Goal: Task Accomplishment & Management: Manage account settings

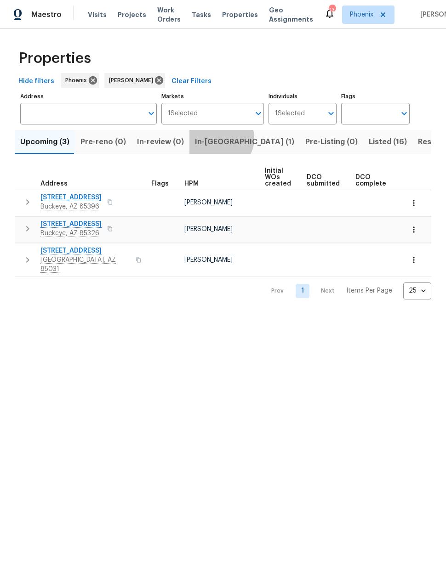
click at [215, 139] on span "In-reno (1)" at bounding box center [244, 142] width 99 height 13
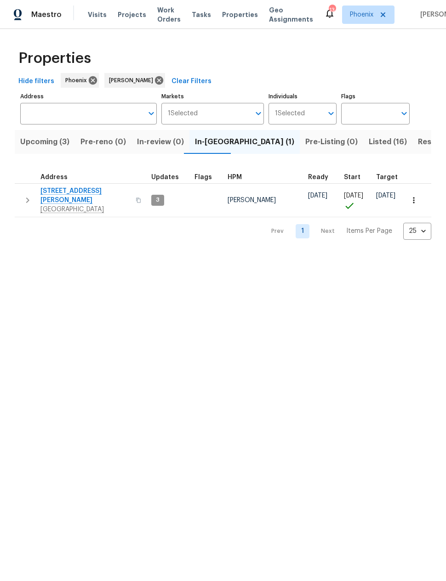
click at [78, 192] on span "6633 W Colter St" at bounding box center [85, 196] width 90 height 18
click at [136, 198] on icon "button" at bounding box center [138, 200] width 5 height 5
click at [29, 198] on icon "button" at bounding box center [27, 201] width 3 height 6
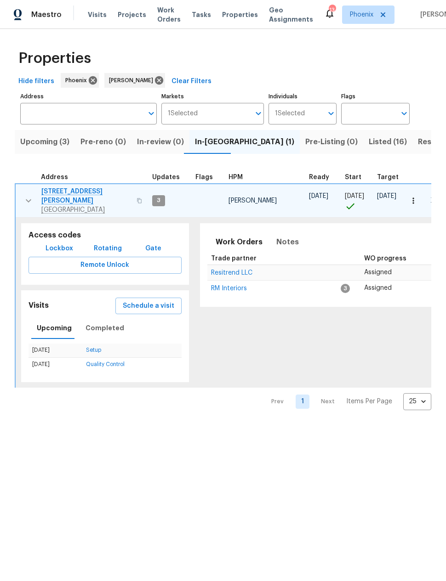
click at [62, 245] on span "Lockbox" at bounding box center [59, 248] width 28 height 11
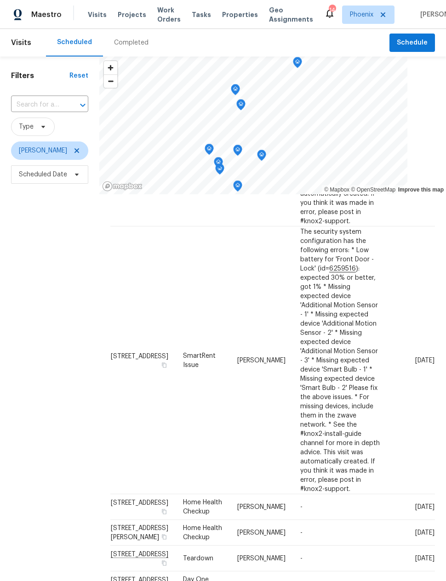
scroll to position [126, 8]
click at [52, 319] on div "Filters Reset ​ Type Jeremy Van Kirk Scheduled Date" at bounding box center [49, 358] width 99 height 603
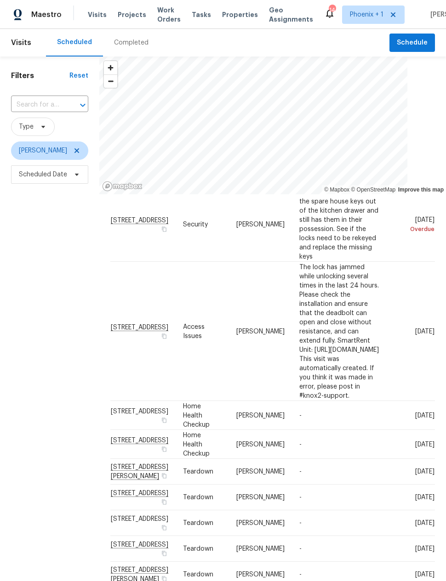
scroll to position [68, 15]
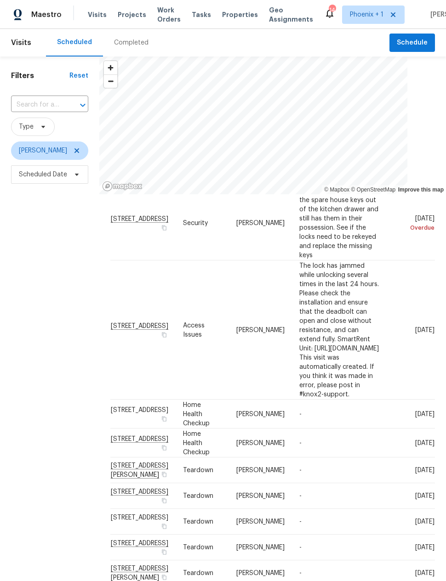
click at [47, 358] on div "Filters Reset ​ Type Eric Scott Scheduled Date" at bounding box center [49, 358] width 99 height 603
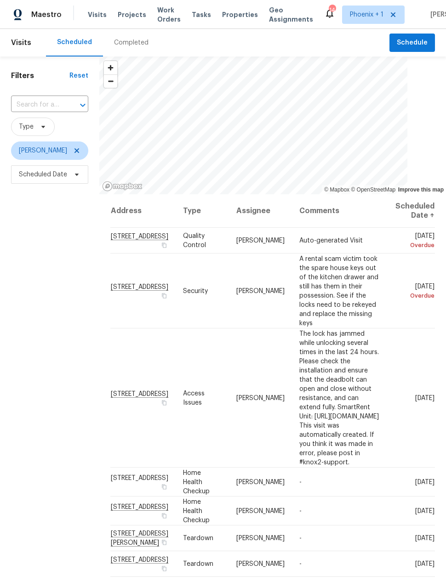
scroll to position [0, 0]
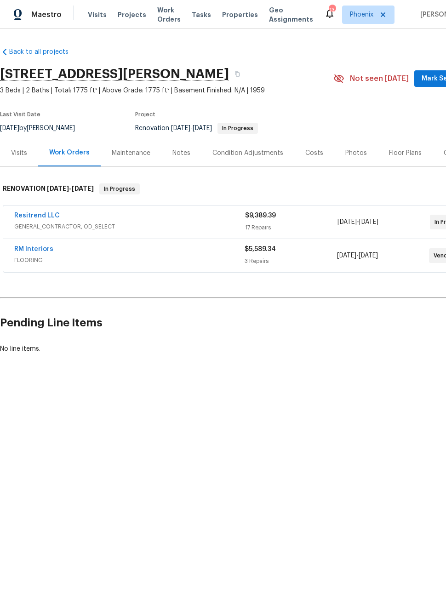
click at [38, 215] on link "Resitrend LLC" at bounding box center [36, 215] width 45 height 6
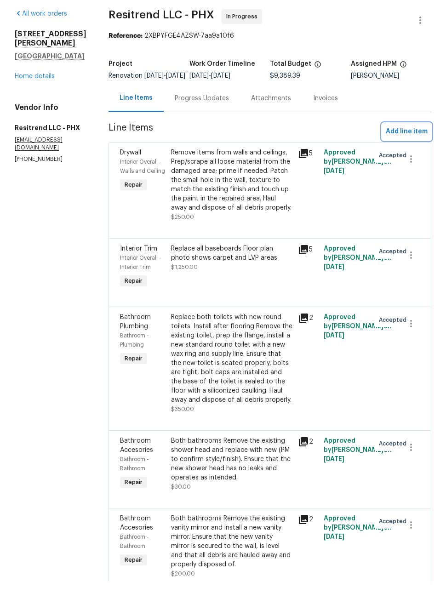
click at [407, 160] on span "Add line item" at bounding box center [406, 165] width 42 height 11
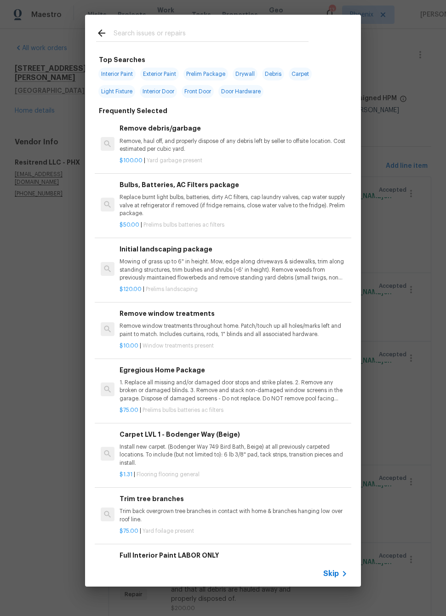
click at [168, 34] on input "text" at bounding box center [210, 35] width 195 height 14
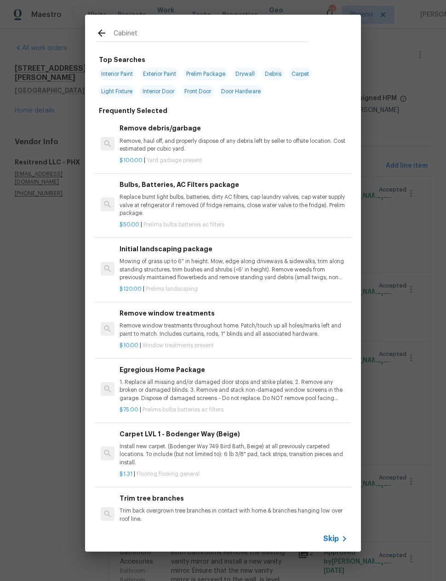
type input "Cabinets"
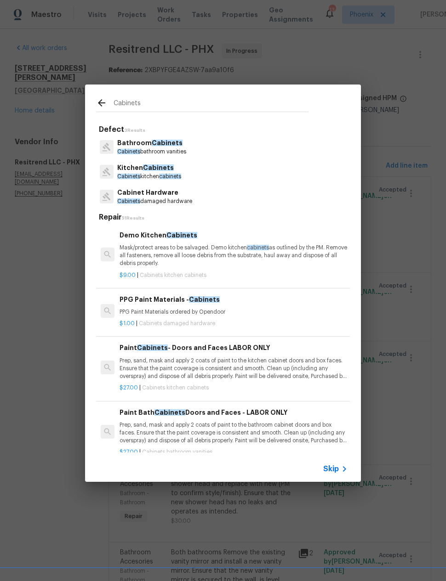
click at [164, 169] on span "Cabinets" at bounding box center [158, 167] width 31 height 6
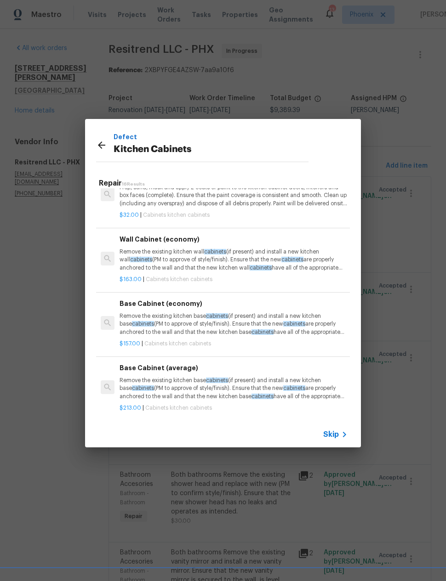
scroll to position [158, 0]
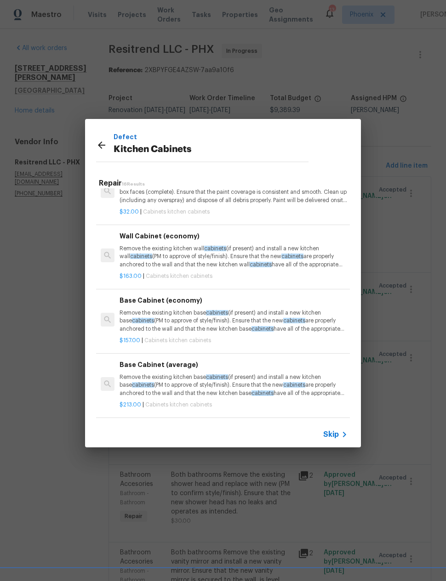
click at [294, 254] on span "cabinets" at bounding box center [292, 257] width 22 height 6
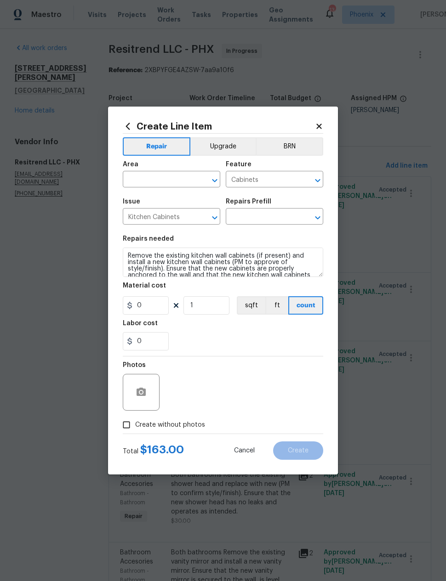
type input "Wall Cabinet (economy) $163.00"
click at [150, 302] on input "163" at bounding box center [146, 305] width 46 height 18
click at [151, 298] on input "163" at bounding box center [146, 305] width 46 height 18
click at [152, 304] on input "163" at bounding box center [146, 305] width 46 height 18
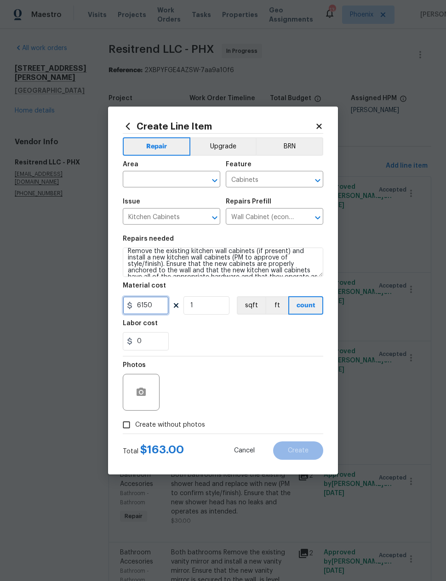
scroll to position [2, 0]
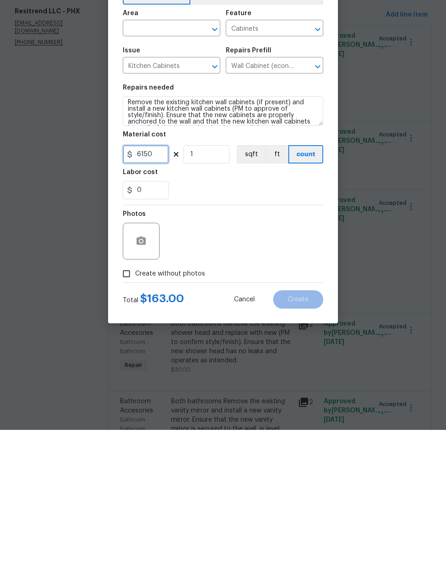
type input "6150"
click at [272, 357] on div "Photos" at bounding box center [223, 387] width 200 height 60
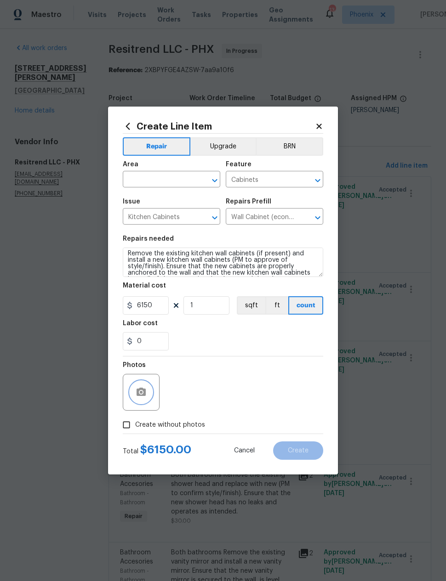
click at [141, 386] on button "button" at bounding box center [141, 392] width 22 height 22
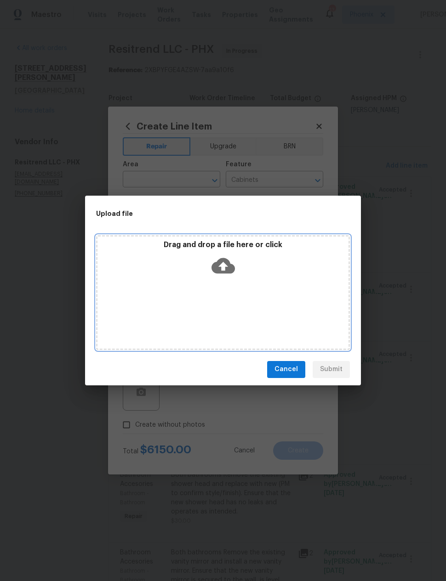
click at [232, 267] on icon at bounding box center [222, 266] width 23 height 16
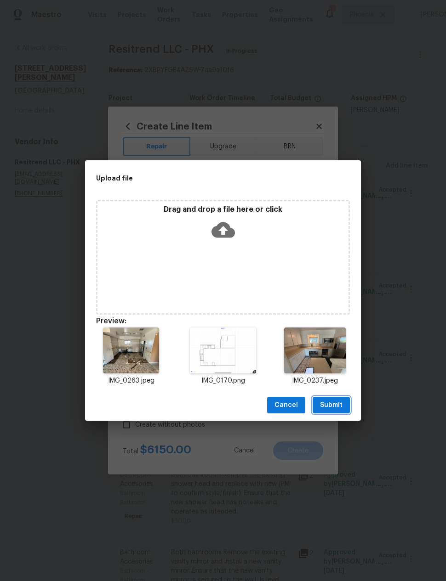
click at [334, 402] on span "Submit" at bounding box center [331, 405] width 23 height 11
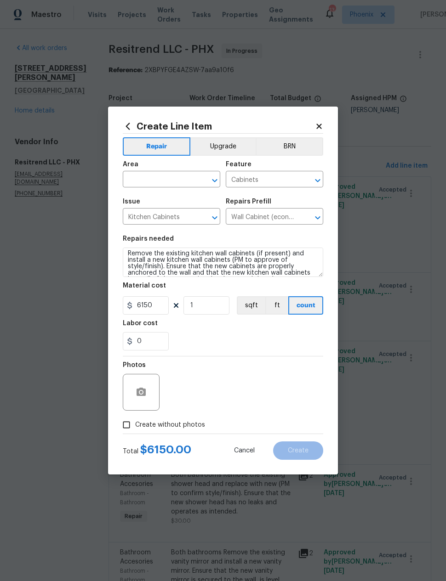
click at [226, 147] on button "Upgrade" at bounding box center [223, 146] width 66 height 18
click at [175, 180] on input "text" at bounding box center [159, 180] width 72 height 14
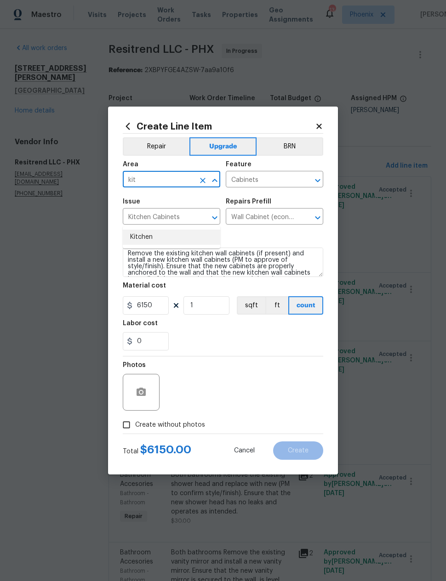
click at [151, 230] on li "Kitchen" at bounding box center [171, 237] width 97 height 15
type input "Kitchen"
click at [262, 341] on div "0" at bounding box center [223, 341] width 200 height 18
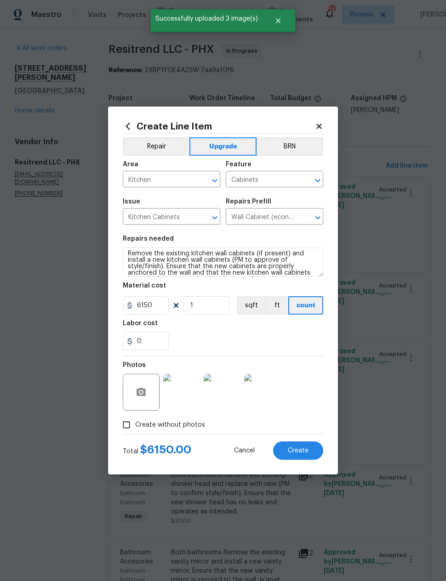
click at [297, 448] on span "Create" at bounding box center [298, 450] width 21 height 7
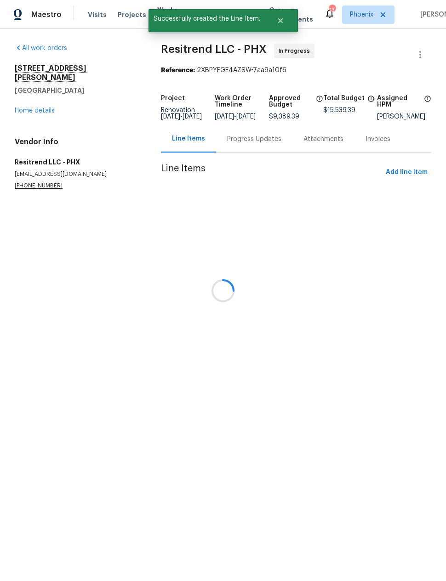
scroll to position [0, 0]
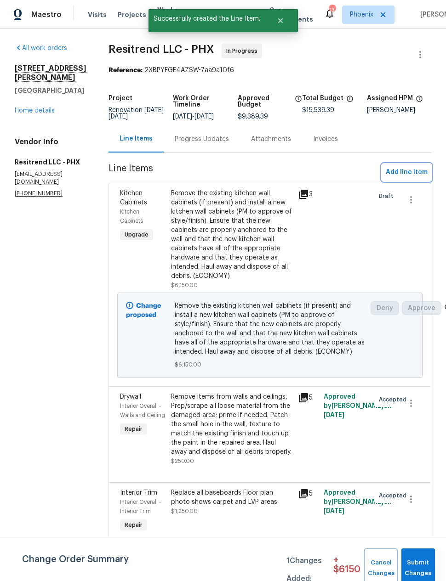
click at [410, 172] on button "Add line item" at bounding box center [406, 172] width 49 height 17
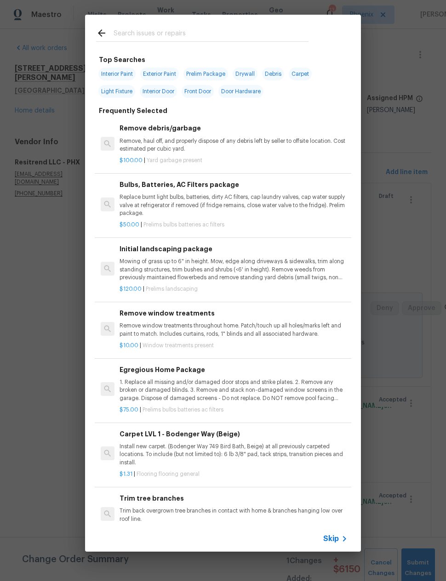
click at [207, 32] on input "text" at bounding box center [210, 35] width 195 height 14
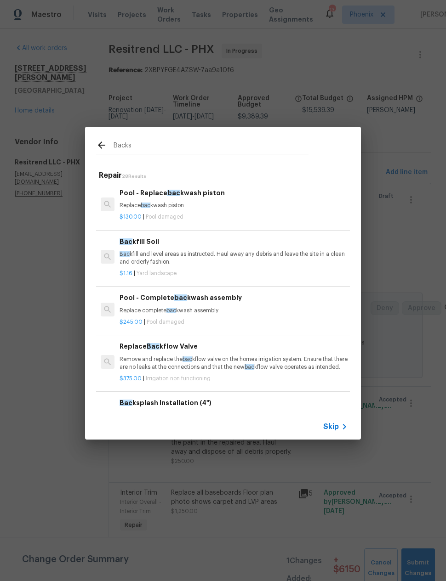
type input "Backsp"
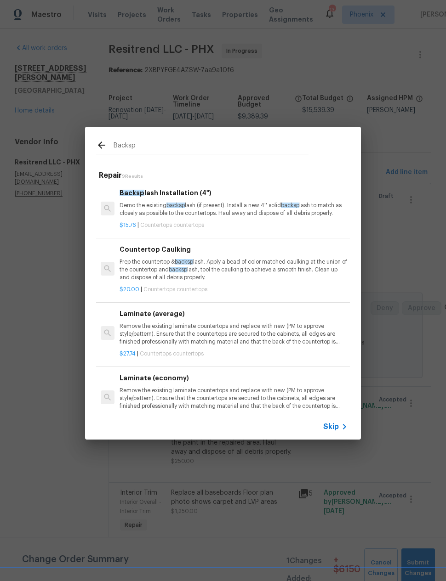
click at [261, 211] on p "Demo the existing backsp lash (if present). Install a new 4'' solid backsp lash…" at bounding box center [233, 210] width 228 height 16
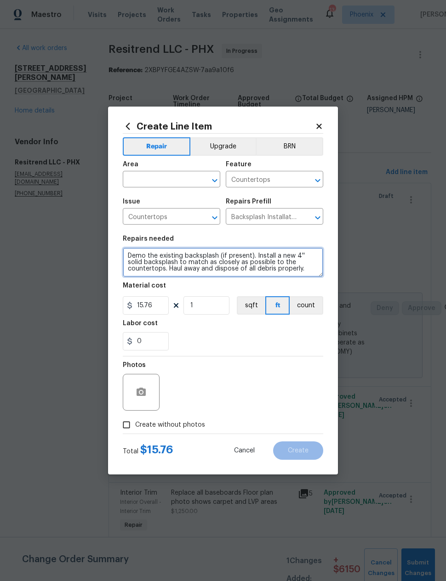
click at [232, 266] on textarea "Demo the existing backsplash (if present). Install a new 4'' solid backsplash t…" at bounding box center [223, 262] width 200 height 29
click at [242, 258] on textarea "Demo the existing backsplash (if present). Install a new 4'' solid backsplash t…" at bounding box center [223, 262] width 200 height 29
click at [260, 266] on textarea "Demo the existing backsplash (if present). Install a new 4'' solid backsplash t…" at bounding box center [223, 262] width 200 height 29
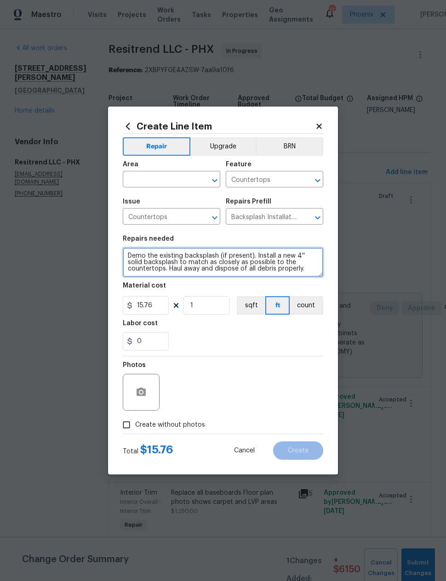
click at [269, 259] on textarea "Demo the existing backsplash (if present). Install a new 4'' solid backsplash t…" at bounding box center [223, 262] width 200 height 29
type textarea "White subway tile"
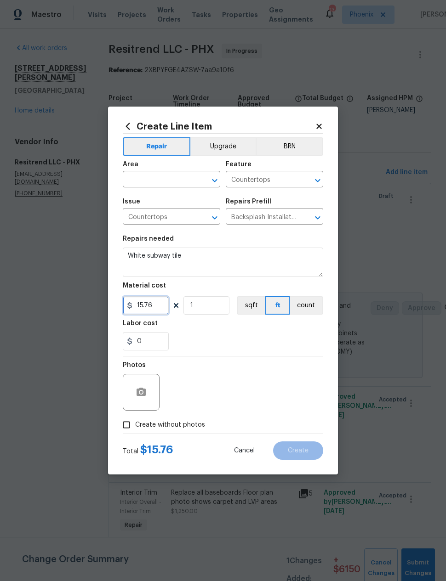
click at [148, 307] on input "15.76" at bounding box center [146, 305] width 46 height 18
click at [151, 304] on input "15.76" at bounding box center [146, 305] width 46 height 18
type input "750"
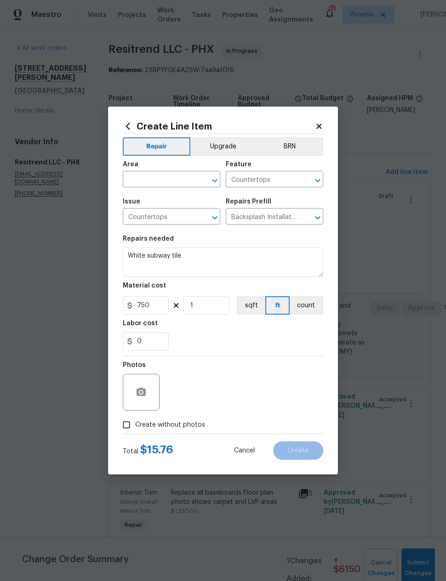
click at [313, 310] on button "count" at bounding box center [306, 305] width 34 height 18
click at [124, 424] on input "Create without photos" at bounding box center [126, 424] width 17 height 17
checkbox input "true"
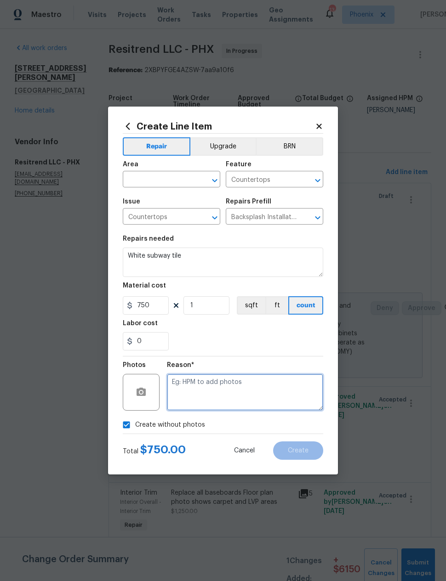
click at [265, 391] on textarea at bounding box center [245, 392] width 156 height 37
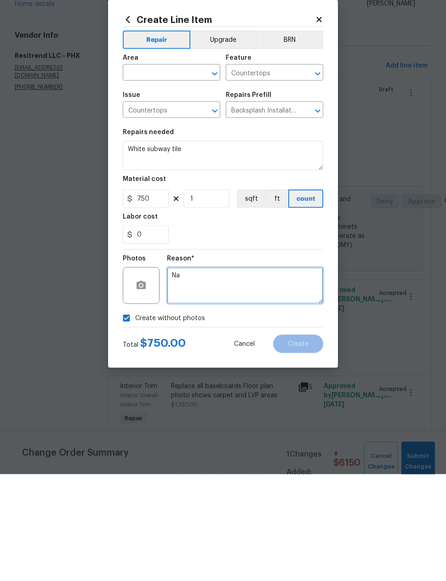
type textarea "Na"
click at [229, 137] on button "Upgrade" at bounding box center [223, 146] width 66 height 18
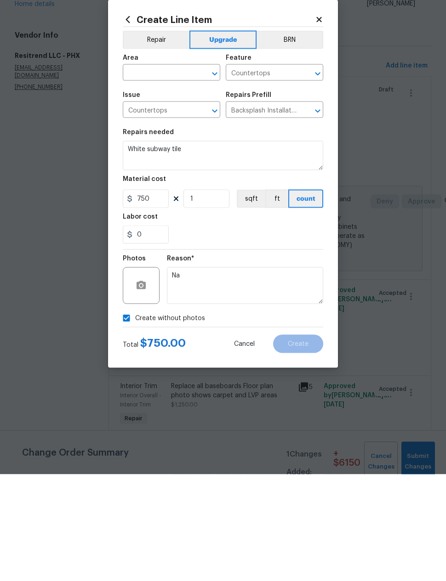
scroll to position [37, 0]
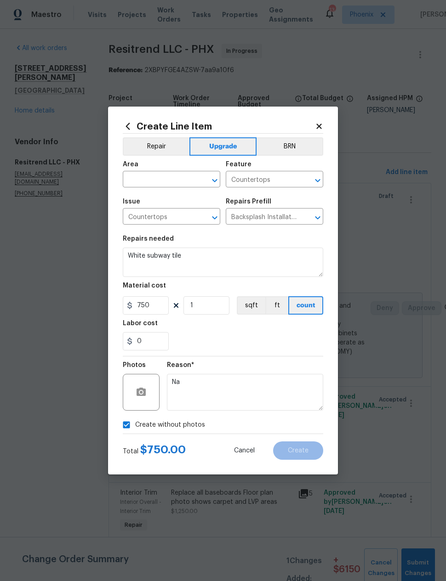
click at [189, 179] on input "text" at bounding box center [159, 180] width 72 height 14
click at [172, 230] on li "Kitchen" at bounding box center [171, 237] width 97 height 15
type input "Kitchen"
click at [274, 346] on div "0" at bounding box center [223, 341] width 200 height 18
click at [299, 449] on span "Create" at bounding box center [298, 450] width 21 height 7
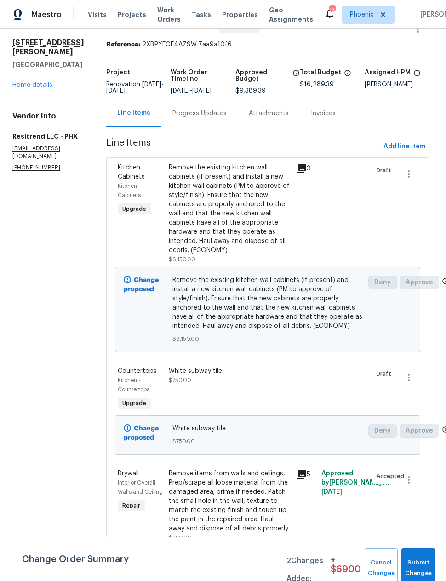
scroll to position [25, 2]
click at [405, 153] on span "Add line item" at bounding box center [404, 146] width 42 height 11
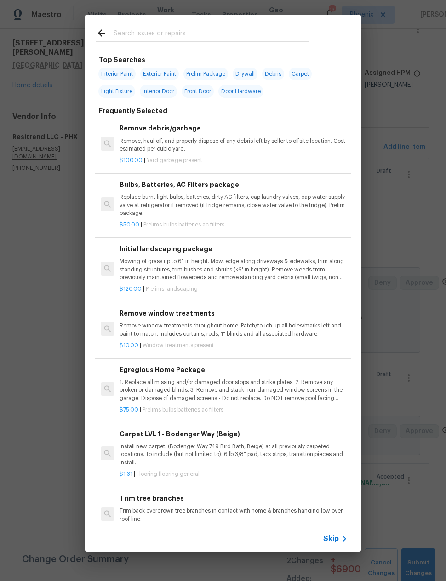
click at [187, 36] on input "text" at bounding box center [210, 35] width 195 height 14
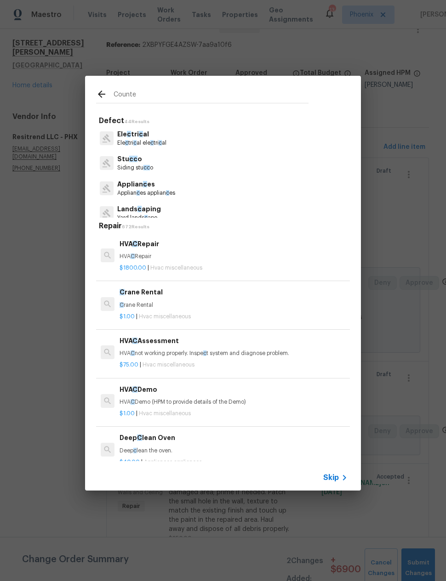
type input "Counter"
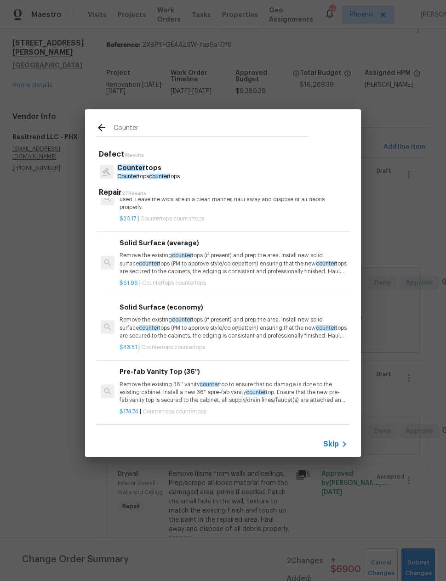
scroll to position [342, 0]
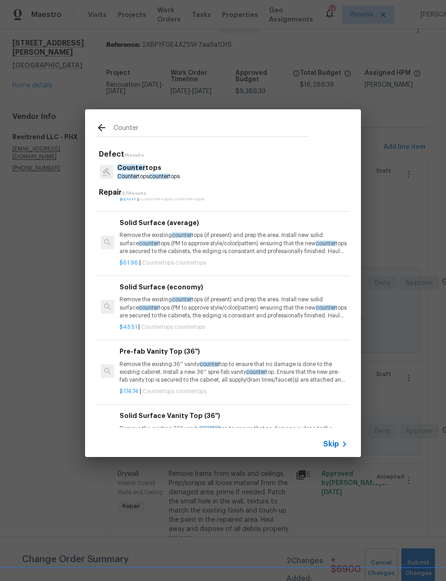
click at [266, 234] on p "Remove the existing counter tops (if present) and prep the area. Install new so…" at bounding box center [233, 243] width 228 height 23
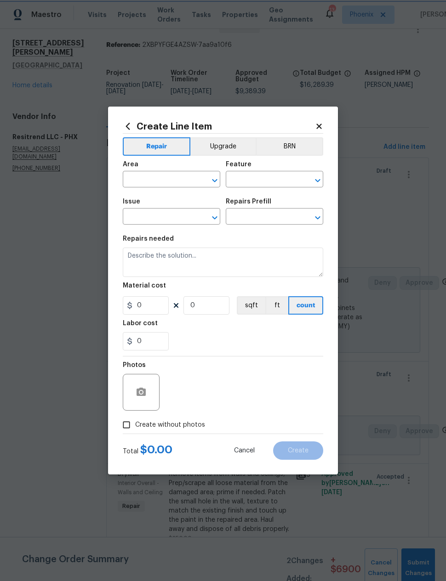
type input "Countertops"
type input "Solid Surface (average) $61.96"
type textarea "Remove the existing countertops (if present) and prep the area. Install new sol…"
type input "61.96"
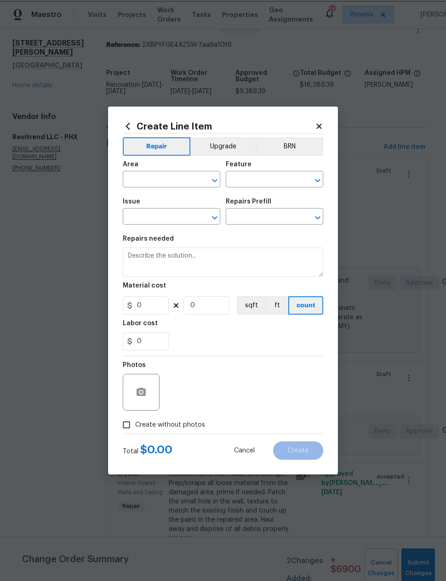
type input "1"
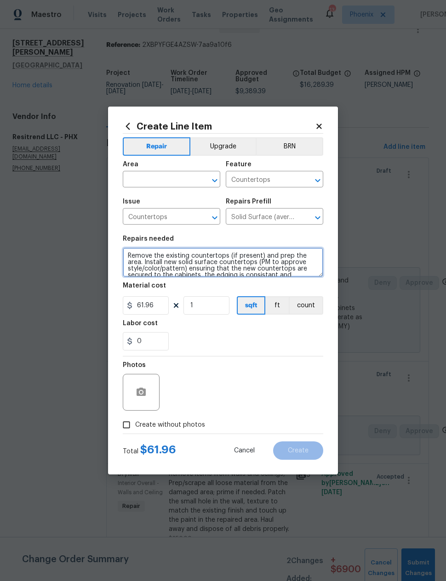
click at [127, 256] on textarea "Remove the existing countertops (if present) and prep the area. Install new sol…" at bounding box center [223, 262] width 200 height 29
type textarea "Quartz Remove the existing countertops (if present) and prep the area. Install …"
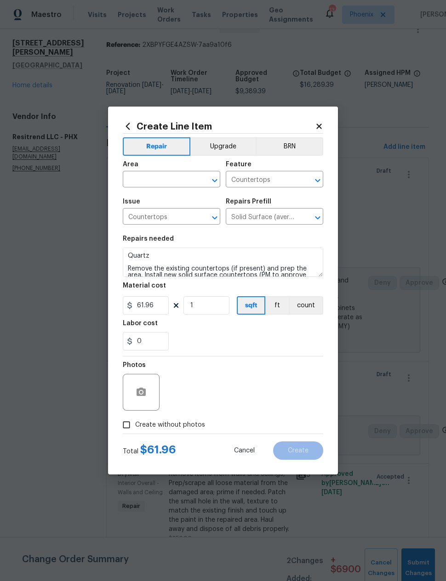
click at [177, 179] on input "text" at bounding box center [159, 180] width 72 height 14
click at [166, 203] on li "Kitchen" at bounding box center [171, 200] width 97 height 15
type input "Kitchen"
click at [226, 142] on button "Upgrade" at bounding box center [223, 146] width 66 height 18
click at [149, 386] on button "button" at bounding box center [141, 392] width 22 height 22
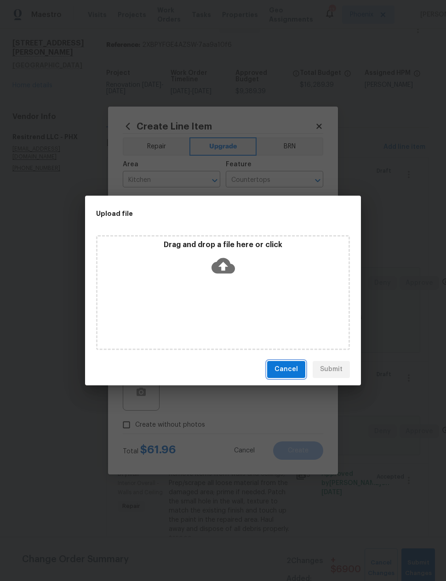
click at [287, 365] on span "Cancel" at bounding box center [285, 369] width 23 height 11
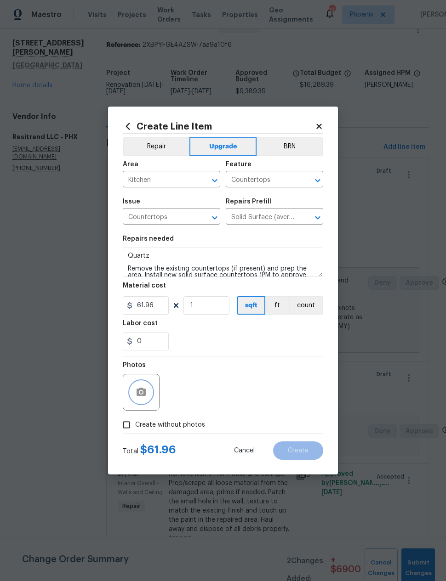
click at [150, 390] on button "button" at bounding box center [141, 392] width 22 height 22
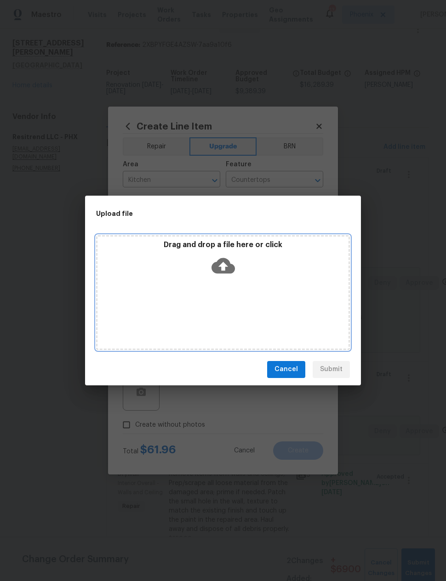
click at [226, 268] on icon at bounding box center [222, 266] width 23 height 16
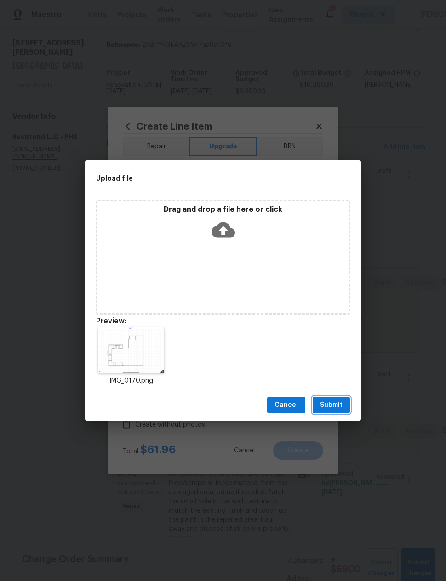
click at [337, 397] on button "Submit" at bounding box center [330, 405] width 37 height 17
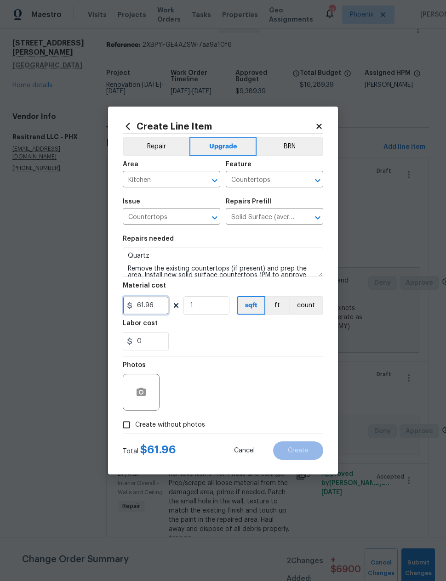
click at [161, 308] on input "61.96" at bounding box center [146, 305] width 46 height 18
click at [161, 307] on input "61.96" at bounding box center [146, 305] width 46 height 18
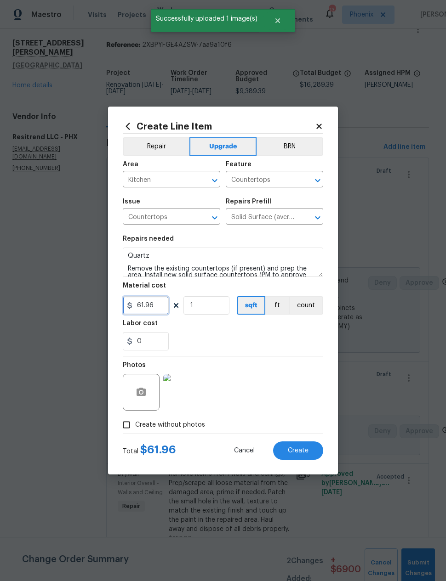
click at [158, 301] on input "61.96" at bounding box center [146, 305] width 46 height 18
click at [155, 308] on input "61.96" at bounding box center [146, 305] width 46 height 18
click at [155, 307] on input "61.96" at bounding box center [146, 305] width 46 height 18
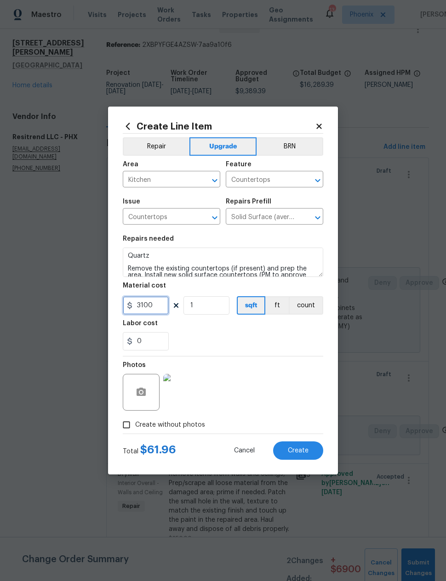
type input "3100"
click at [253, 334] on div "0" at bounding box center [223, 341] width 200 height 18
click at [308, 453] on span "Create" at bounding box center [298, 450] width 21 height 7
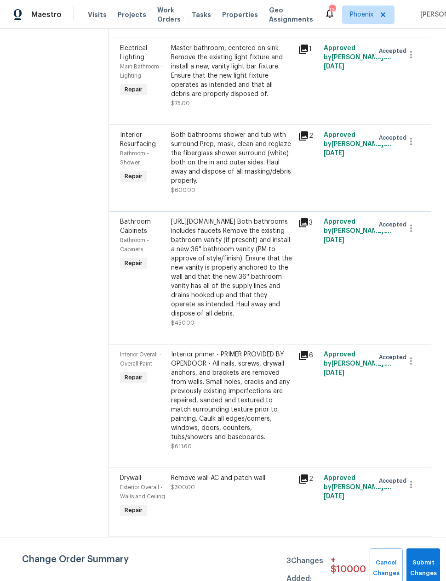
scroll to position [1681, 0]
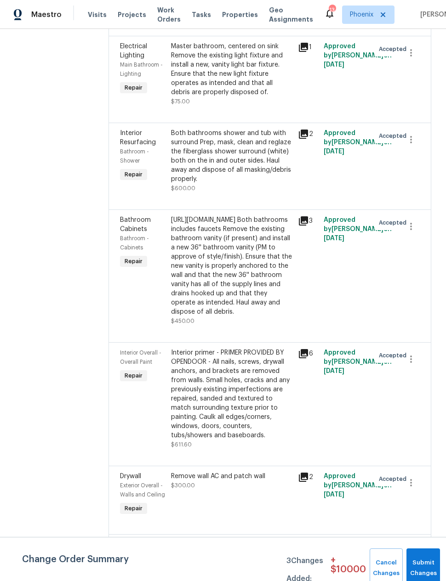
click at [256, 293] on div "https://www.homedepot.com/p/Glacier-Bay-37-in-Single-Sink-White-Bath-Vanity-wit…" at bounding box center [232, 265] width 122 height 101
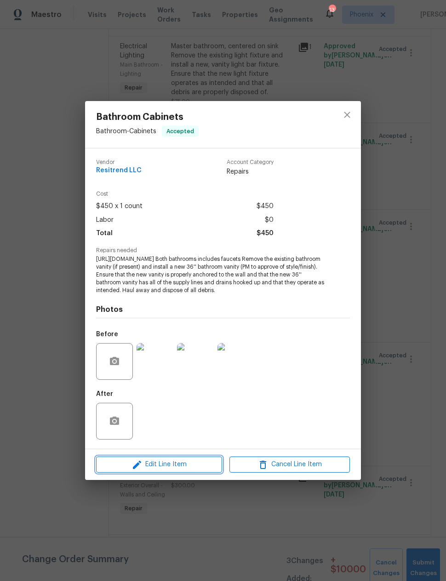
click at [205, 465] on span "Edit Line Item" at bounding box center [159, 464] width 120 height 11
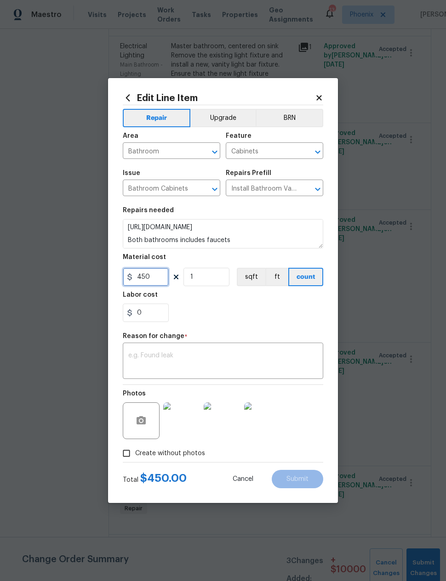
click at [153, 278] on input "450" at bounding box center [146, 277] width 46 height 18
click at [153, 277] on input "450" at bounding box center [146, 277] width 46 height 18
type input "575"
click at [207, 278] on input "1" at bounding box center [206, 277] width 46 height 18
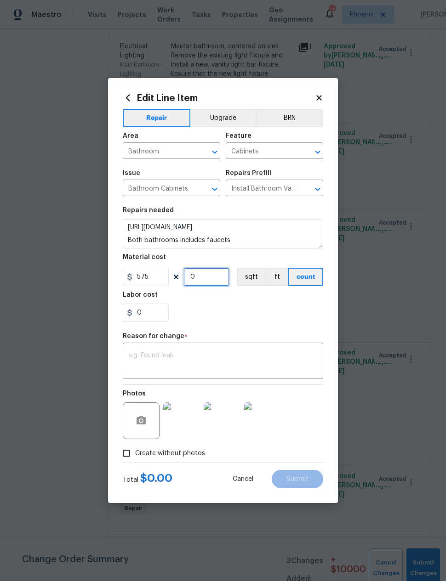
type input "2"
click at [150, 274] on input "575" at bounding box center [146, 277] width 46 height 18
click at [150, 273] on input "575" at bounding box center [146, 277] width 46 height 18
click at [138, 277] on input "575" at bounding box center [146, 277] width 46 height 18
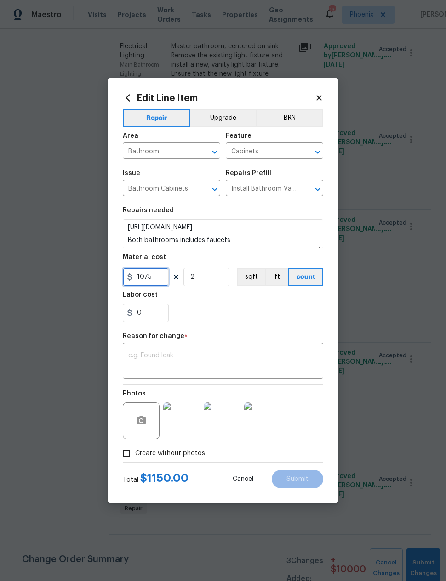
type input "1075"
click at [257, 312] on div "0" at bounding box center [223, 313] width 200 height 18
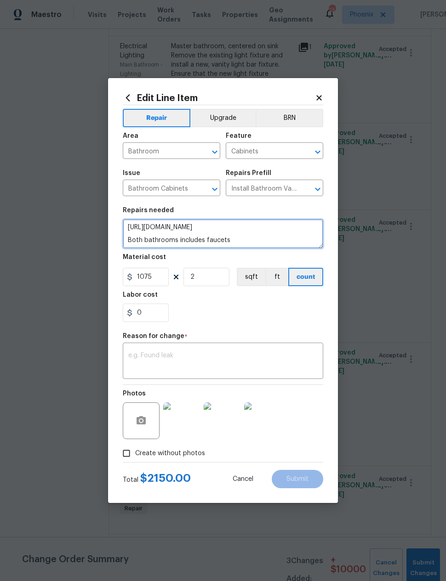
click at [206, 236] on textarea "https://www.homedepot.com/p/Glacier-Bay-37-in-Single-Sink-White-Bath-Vanity-wit…" at bounding box center [223, 233] width 200 height 29
click at [215, 239] on textarea "https://www.homedepot.com/p/Glacier-Bay-37-in-Single-Sink-White-Bath-Vanity-wit…" at bounding box center [223, 233] width 200 height 29
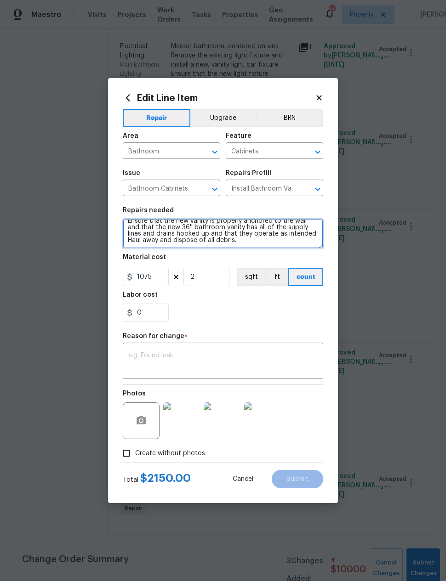
click at [238, 234] on textarea "Both bathrooms includes faucets Remove the existing bathroom vanity (if present…" at bounding box center [223, 233] width 200 height 29
click at [238, 232] on textarea "Both bathrooms includes faucets Remove the existing bathroom vanity (if present…" at bounding box center [223, 233] width 200 height 29
type textarea "Both bathrooms includes faucets Install matching cabinets and countertops in bo…"
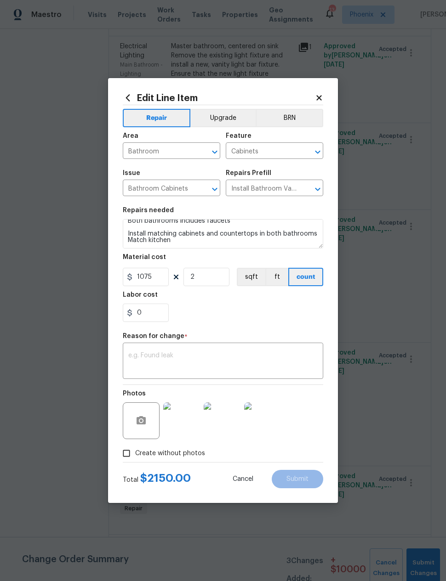
click at [261, 315] on div "0" at bounding box center [223, 313] width 200 height 18
click at [244, 358] on textarea at bounding box center [222, 361] width 189 height 19
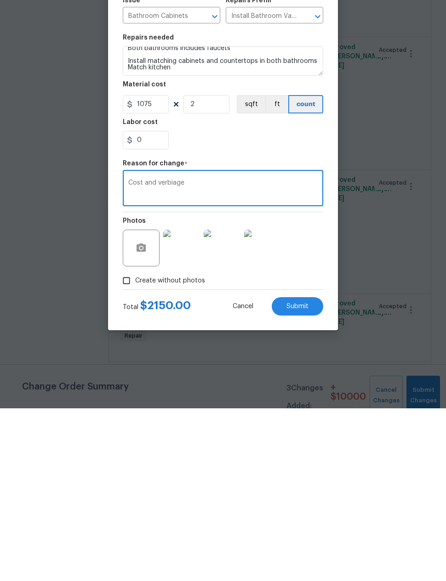
type textarea "Cost and verbiage"
click at [267, 402] on img at bounding box center [262, 420] width 37 height 37
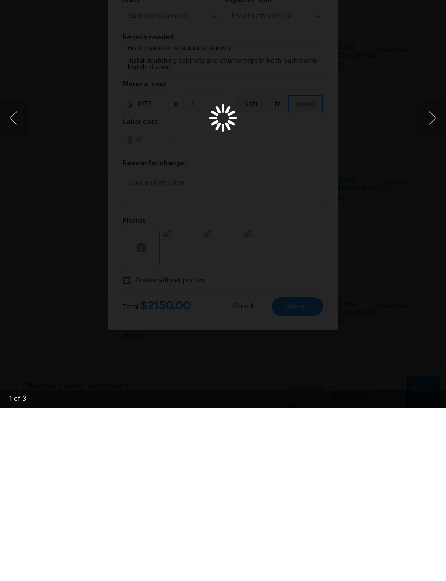
scroll to position [37, 0]
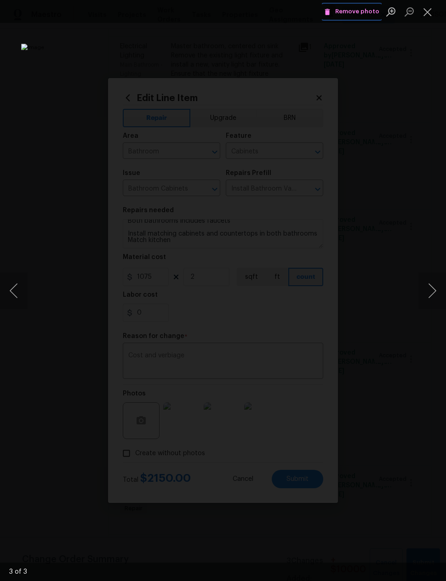
click at [350, 12] on span "Remove photo" at bounding box center [351, 11] width 55 height 11
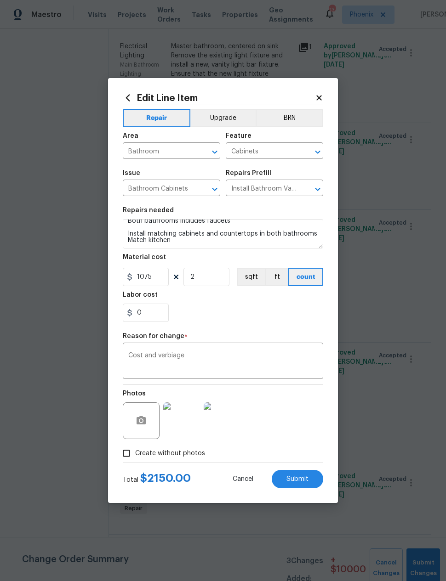
click at [298, 476] on span "Submit" at bounding box center [297, 479] width 22 height 7
type textarea "https://www.homedepot.com/p/Glacier-Bay-37-in-Single-Sink-White-Bath-Vanity-wit…"
type input "1"
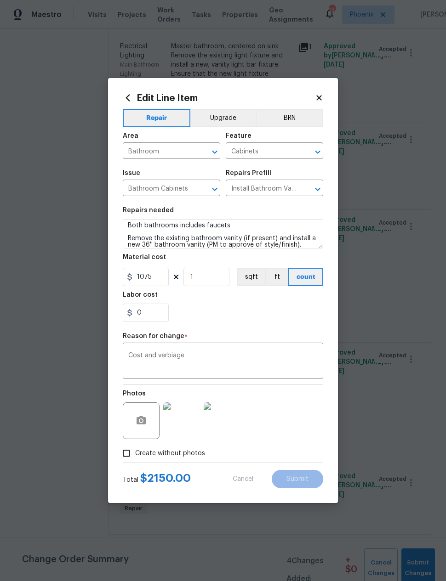
type input "450"
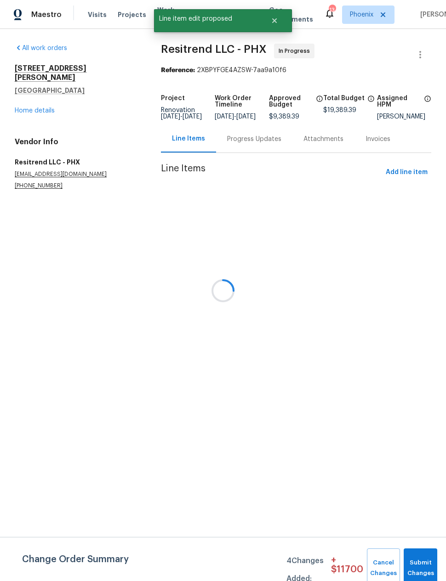
scroll to position [0, 0]
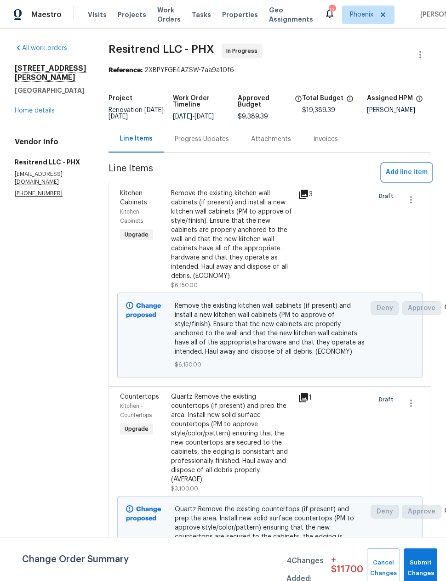
click at [399, 176] on span "Add line item" at bounding box center [406, 172] width 42 height 11
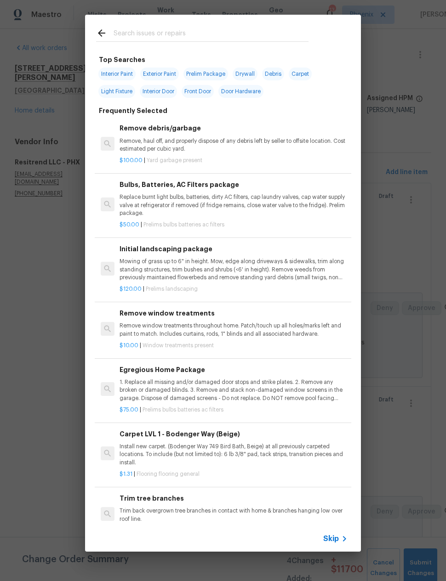
click at [183, 28] on input "text" at bounding box center [210, 35] width 195 height 14
type input "Kitchen sink"
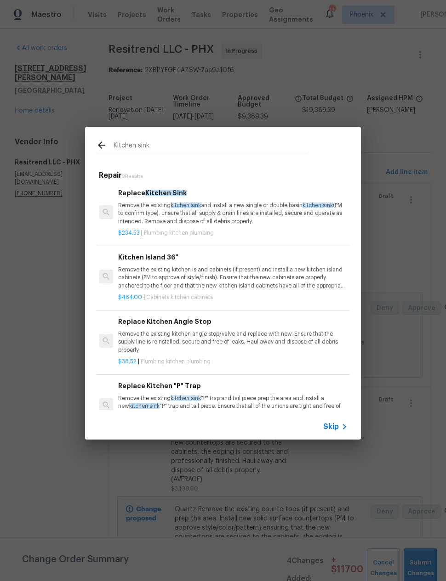
scroll to position [0, 1]
click at [235, 218] on p "Remove the existing kitchen sink and install a new single or double basin kitch…" at bounding box center [232, 213] width 228 height 23
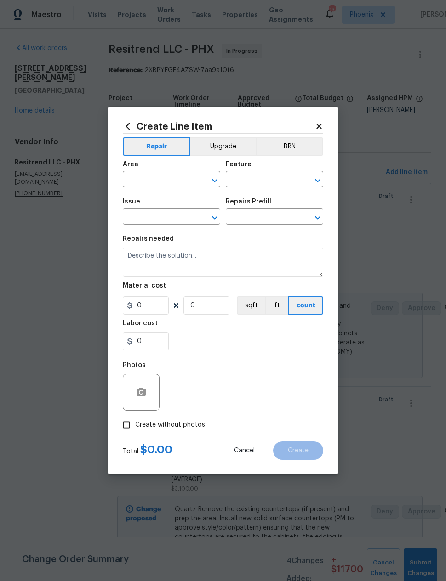
type input "Plumbing"
type input "Kitchen Plumbing"
type input "Replace Kitchen Sink $234.53"
type textarea "Remove the existing kitchen sink and install a new single or double basin kitch…"
type input "234.53"
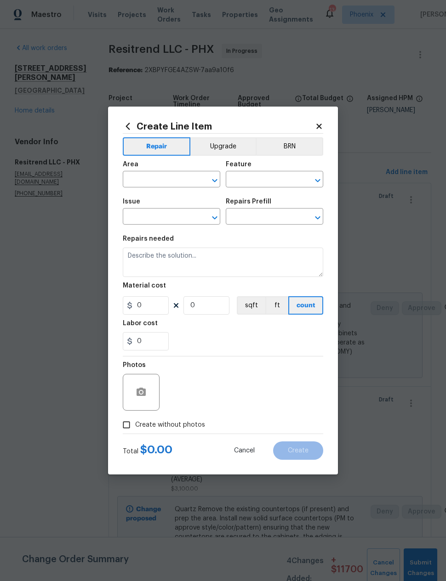
type input "1"
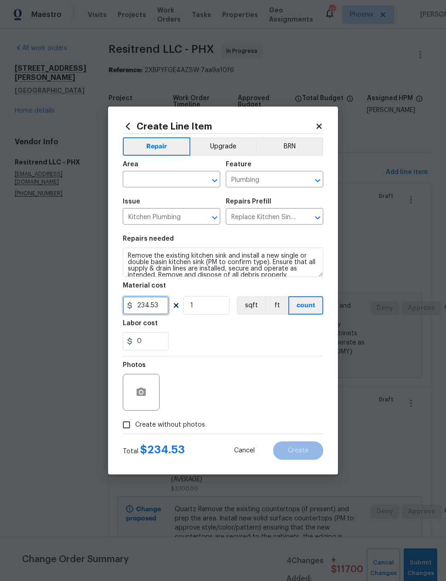
click at [157, 309] on input "234.53" at bounding box center [146, 305] width 46 height 18
click at [157, 308] on input "234.53" at bounding box center [146, 305] width 46 height 18
click at [160, 305] on input "234.53" at bounding box center [146, 305] width 46 height 18
click at [155, 315] on input "234.53" at bounding box center [146, 305] width 46 height 18
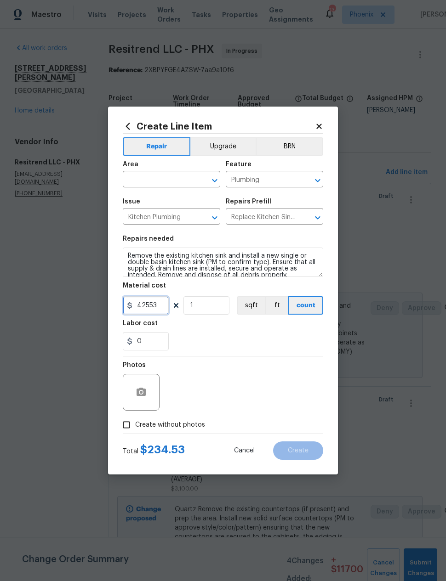
click at [157, 309] on input "42553" at bounding box center [146, 305] width 46 height 18
click at [156, 309] on input "42553" at bounding box center [146, 305] width 46 height 18
type input "425"
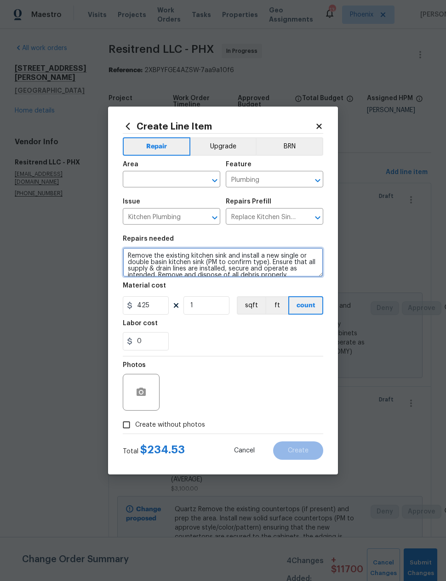
click at [131, 259] on textarea "Remove the existing kitchen sink and install a new single or double basin kitch…" at bounding box center [223, 262] width 200 height 29
click at [137, 255] on textarea "Remove the existing kitchen sink and install a new single or double basin kitch…" at bounding box center [223, 262] width 200 height 29
type textarea "Single basin sink and new faucet Remove the existing kitchen sink and install a…"
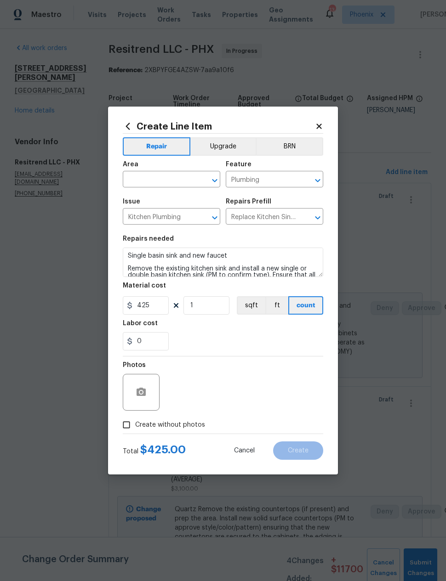
click at [188, 177] on input "text" at bounding box center [159, 180] width 72 height 14
click at [146, 204] on li "Kitchen" at bounding box center [171, 200] width 97 height 15
type input "Kitchen"
click at [243, 336] on div "0" at bounding box center [223, 341] width 200 height 18
click at [125, 424] on input "Create without photos" at bounding box center [126, 424] width 17 height 17
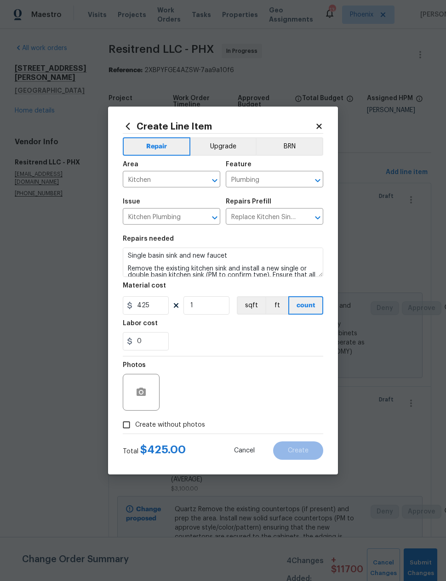
checkbox input "true"
click at [255, 395] on textarea at bounding box center [245, 392] width 156 height 37
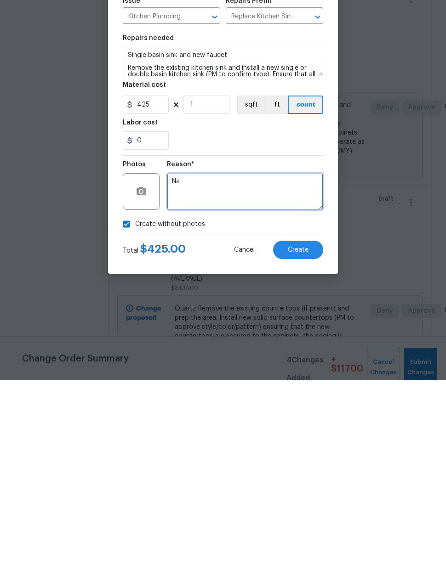
type textarea "Na"
click at [298, 447] on span "Create" at bounding box center [298, 450] width 21 height 7
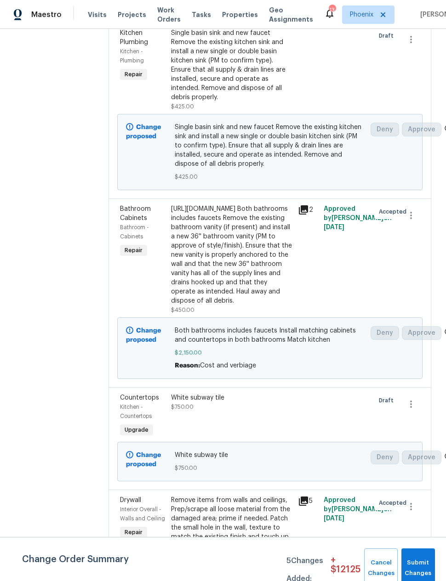
scroll to position [567, 0]
click at [310, 287] on div "2" at bounding box center [307, 260] width 25 height 116
click at [258, 287] on div "https://www.homedepot.com/p/Glacier-Bay-37-in-Single-Sink-White-Bath-Vanity-wit…" at bounding box center [232, 254] width 122 height 101
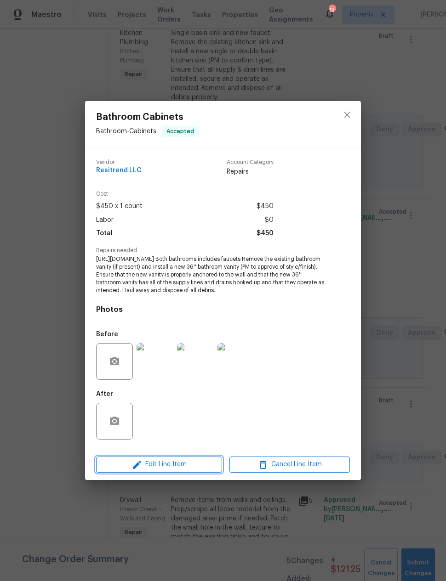
click at [203, 467] on span "Edit Line Item" at bounding box center [159, 464] width 120 height 11
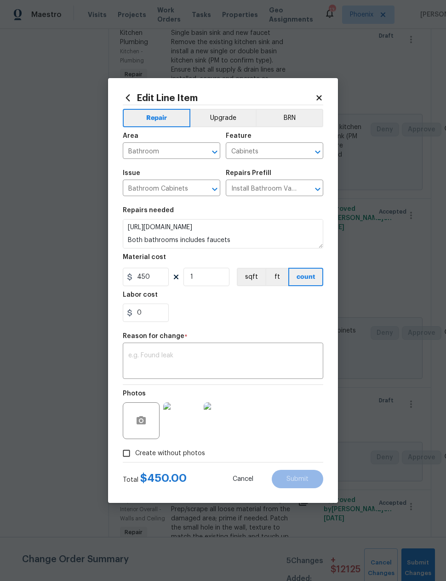
click at [321, 97] on icon at bounding box center [319, 98] width 8 height 8
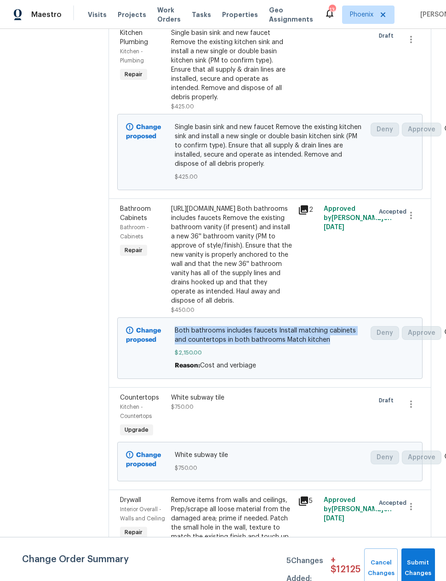
copy span "Both bathrooms includes faucets Install matching cabinets and countertops in bo…"
click at [280, 283] on div "https://www.homedepot.com/p/Glacier-Bay-37-in-Single-Sink-White-Bath-Vanity-wit…" at bounding box center [232, 254] width 122 height 101
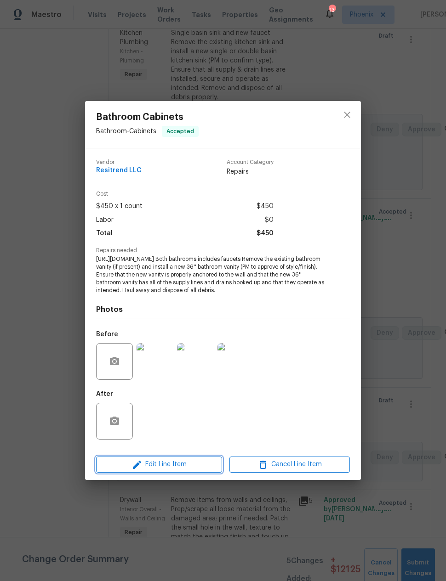
click at [197, 468] on span "Edit Line Item" at bounding box center [159, 464] width 120 height 11
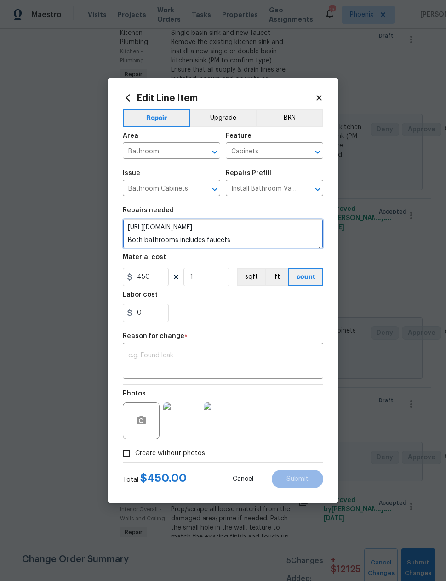
click at [241, 229] on textarea "https://www.homedepot.com/p/Glacier-Bay-37-in-Single-Sink-White-Bath-Vanity-wit…" at bounding box center [223, 233] width 200 height 29
click at [240, 229] on textarea "https://www.homedepot.com/p/Glacier-Bay-37-in-Single-Sink-White-Bath-Vanity-wit…" at bounding box center [223, 233] width 200 height 29
click at [243, 238] on textarea "https://www.homedepot.com/p/Glacier-Bay-37-in-Single-Sink-White-Bath-Vanity-wit…" at bounding box center [223, 233] width 200 height 29
type textarea "Both bathrooms includes faucets Remove the existing bathroom vanity (if present…"
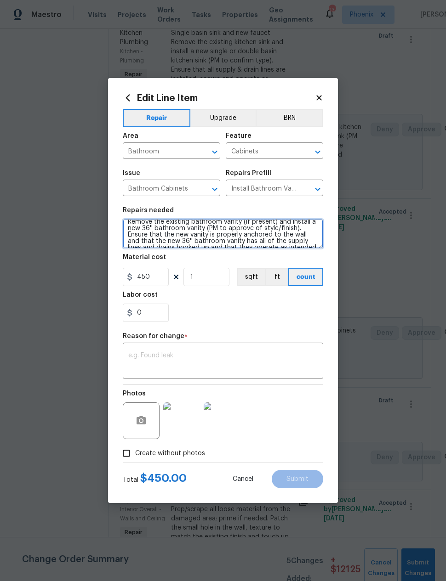
scroll to position [45, 0]
click at [227, 242] on textarea "Both bathrooms includes faucets Remove the existing bathroom vanity (if present…" at bounding box center [223, 233] width 200 height 29
click at [227, 241] on textarea "Both bathrooms includes faucets Remove the existing bathroom vanity (if present…" at bounding box center [223, 233] width 200 height 29
click at [229, 238] on textarea "Both bathrooms includes faucets Remove the existing bathroom vanity (if present…" at bounding box center [223, 233] width 200 height 29
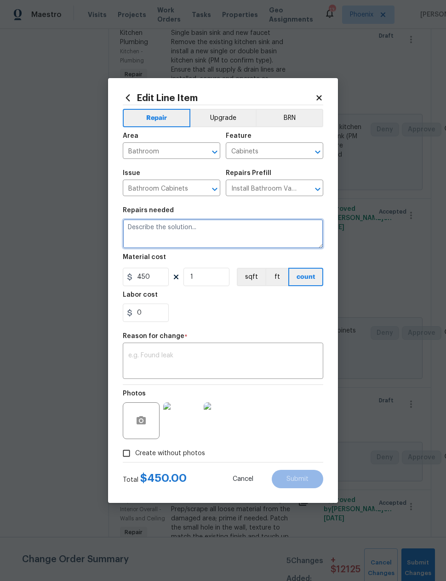
click at [182, 232] on textarea at bounding box center [223, 233] width 200 height 29
paste textarea "Both bathrooms includes faucets Install matching cabinets and countertops in bo…"
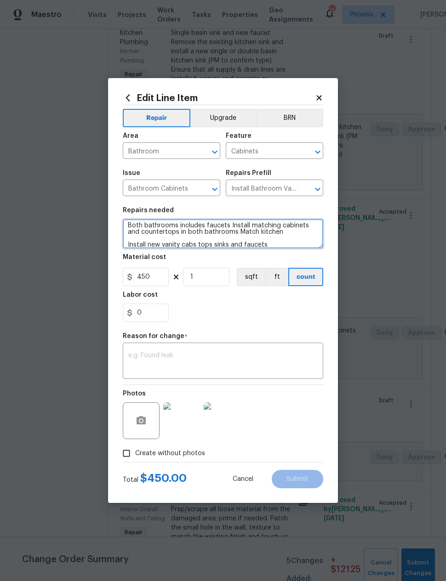
type textarea "Both bathrooms includes faucets Install matching cabinets and countertops in bo…"
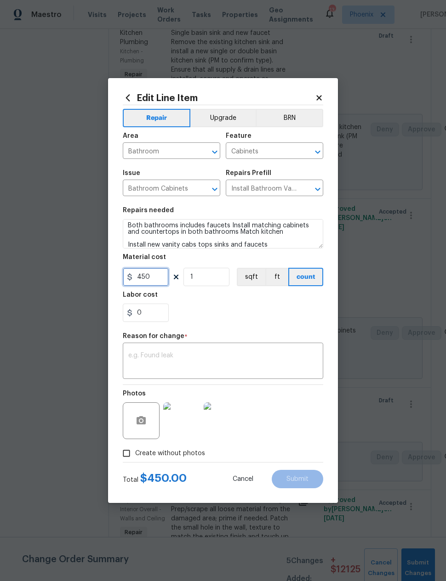
click at [151, 278] on input "450" at bounding box center [146, 277] width 46 height 18
click at [150, 278] on input "450" at bounding box center [146, 277] width 46 height 18
click at [148, 280] on input "450" at bounding box center [146, 277] width 46 height 18
type input "1250"
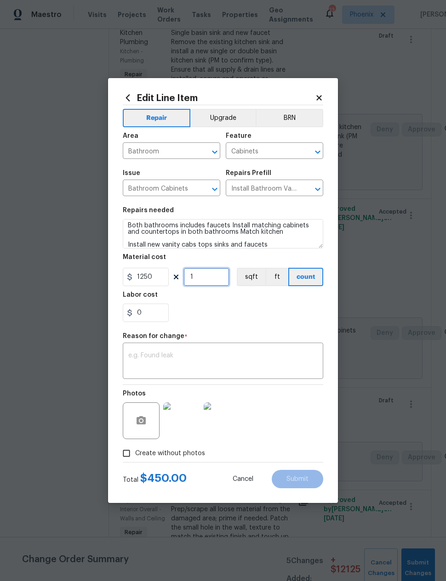
click at [205, 276] on input "1" at bounding box center [206, 277] width 46 height 18
click at [204, 276] on input "1" at bounding box center [206, 277] width 46 height 18
type input "2500"
click at [282, 311] on div "0" at bounding box center [223, 313] width 200 height 18
click at [268, 357] on textarea at bounding box center [222, 361] width 189 height 19
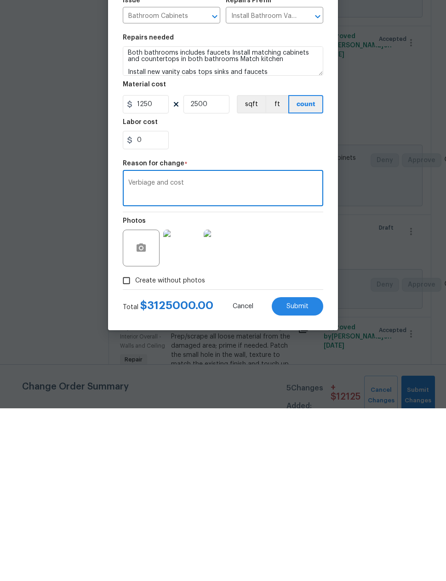
type textarea "Verbiage and cost"
click at [208, 268] on input "2500" at bounding box center [206, 277] width 46 height 18
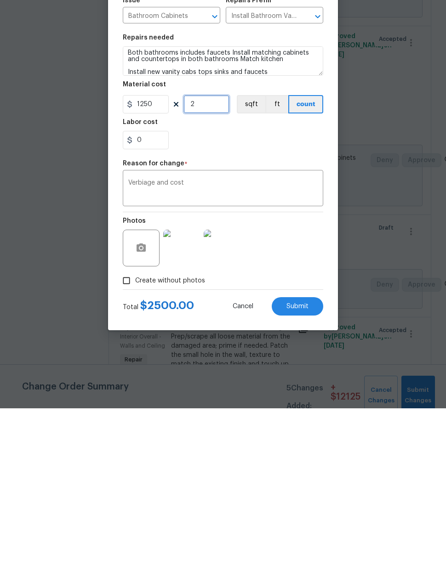
type input "2"
click at [266, 304] on div "0" at bounding box center [223, 313] width 200 height 18
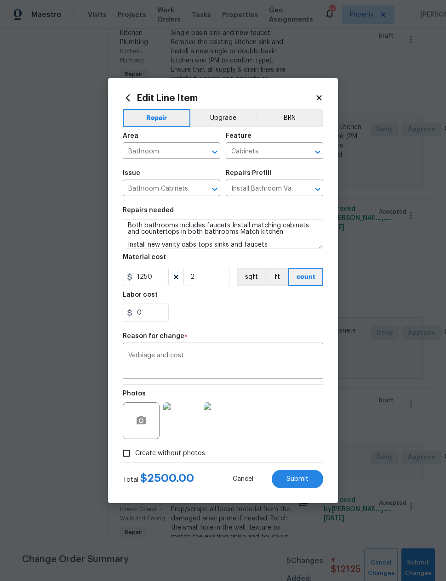
click at [305, 480] on span "Submit" at bounding box center [297, 479] width 22 height 7
type textarea "https://www.homedepot.com/p/Glacier-Bay-37-in-Single-Sink-White-Bath-Vanity-wit…"
type input "1"
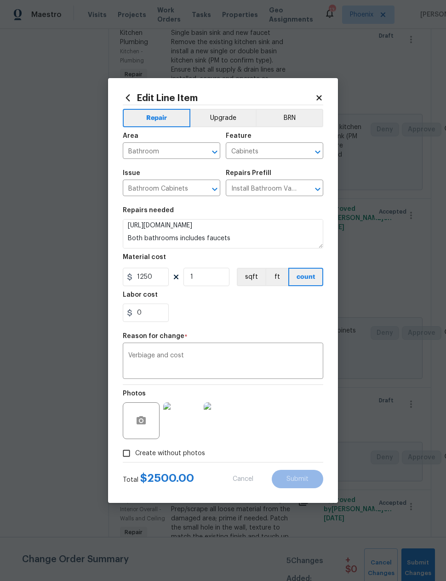
type input "450"
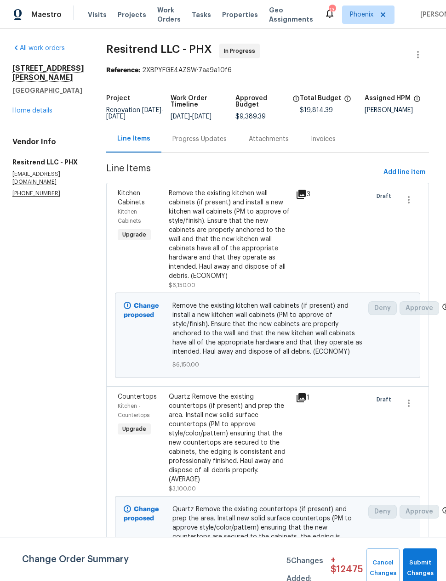
scroll to position [0, 2]
click at [404, 167] on span "Add line item" at bounding box center [404, 172] width 42 height 11
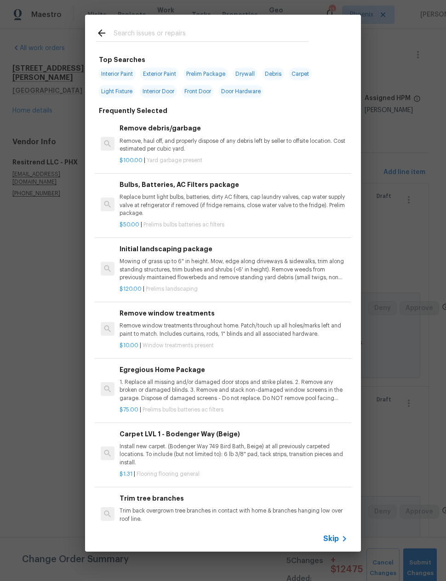
click at [236, 28] on input "text" at bounding box center [210, 35] width 195 height 14
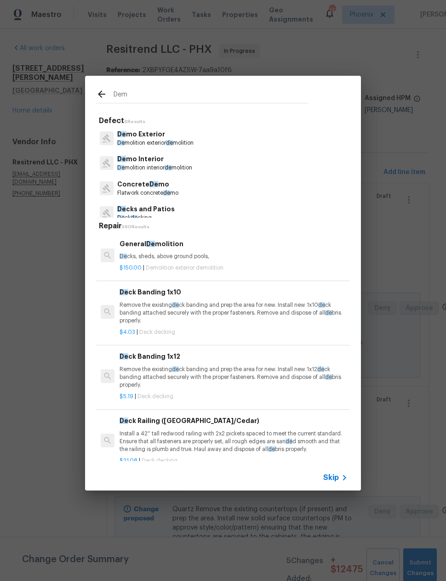
type input "Demo"
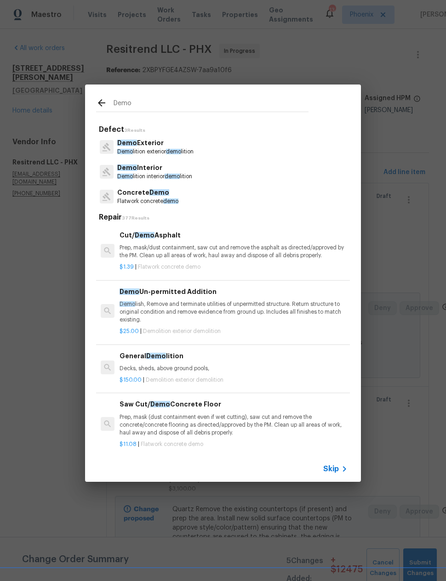
click at [178, 170] on p "Demo Interior" at bounding box center [154, 168] width 75 height 10
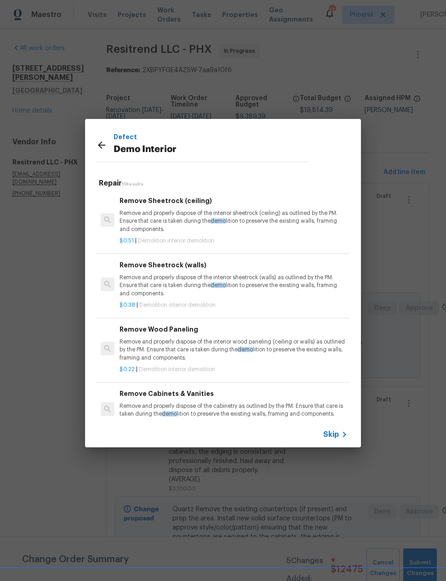
click at [261, 282] on p "Remove and properly dispose of the interior sheetrock (walls) as outlined by th…" at bounding box center [233, 285] width 228 height 23
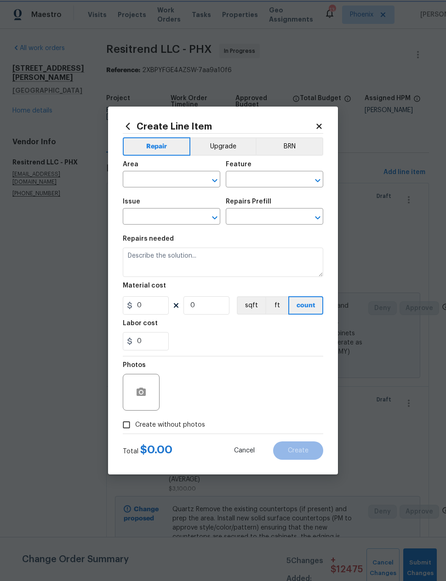
type input "Demolition"
type input "Demo Interior"
type input "Remove Sheetrock (walls) $0.38"
type textarea "Remove and properly dispose of the interior sheetrock (walls) as outlined by th…"
type input "0.38"
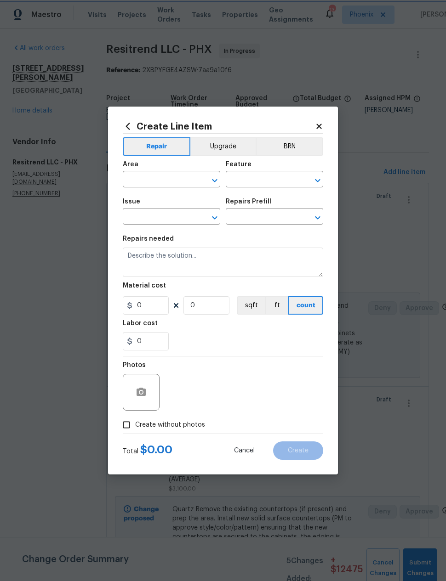
type input "1"
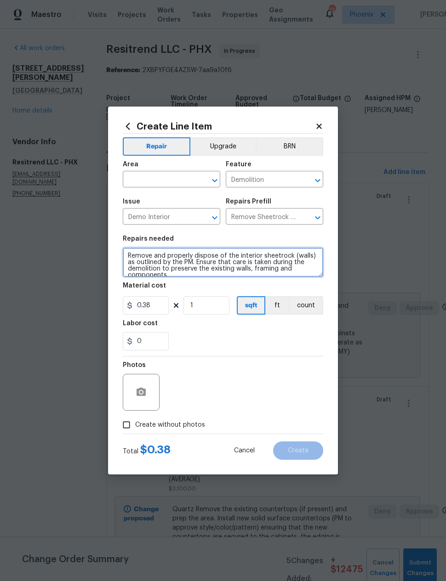
click at [129, 256] on textarea "Remove and properly dispose of the interior sheetrock (walls) as outlined by th…" at bounding box center [223, 262] width 200 height 29
click at [174, 258] on textarea "Remove and properly dispose of the interior sheetrock (walls) as outlined by th…" at bounding box center [223, 262] width 200 height 29
type textarea "Open kitchen soffits, remove wall where refrigerator expanding kitchen to hallw…"
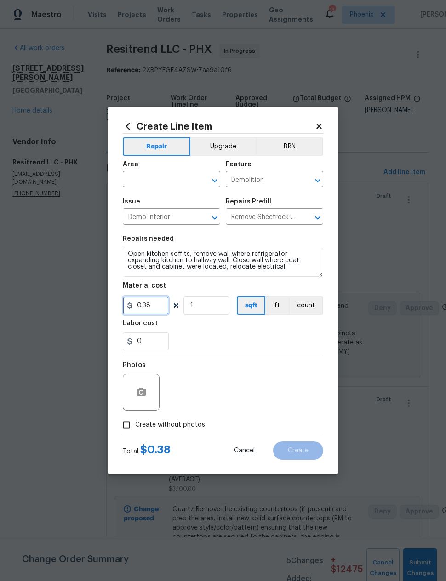
click at [153, 306] on input "0.38" at bounding box center [146, 305] width 46 height 18
type input "1650"
click at [184, 177] on input "text" at bounding box center [159, 180] width 72 height 14
click at [173, 230] on li "Kitchen" at bounding box center [171, 237] width 97 height 15
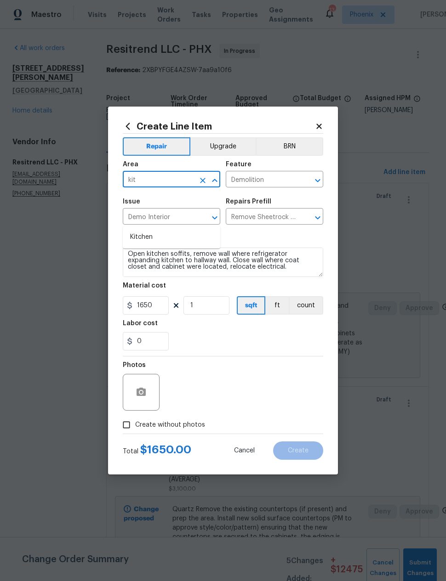
type input "Kitchen"
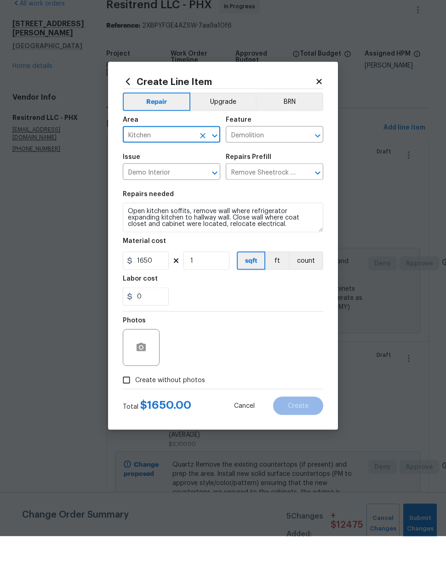
scroll to position [0, 0]
click at [276, 248] on textarea "Open kitchen soffits, remove wall where refrigerator expanding kitchen to hallw…" at bounding box center [223, 262] width 200 height 29
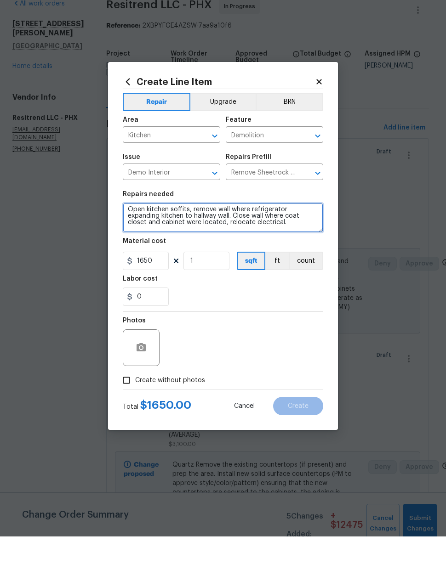
scroll to position [19, 0]
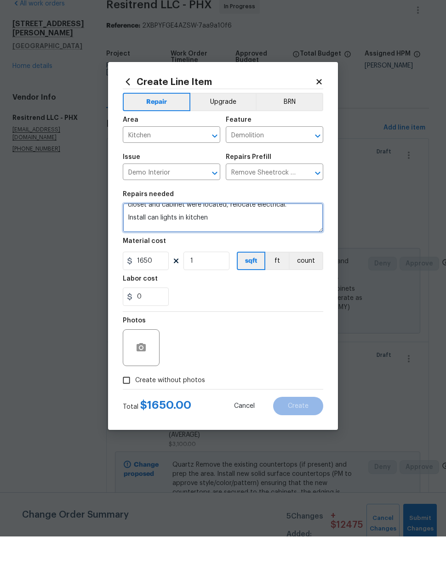
type textarea "Open kitchen soffits, remove wall where refrigerator expanding kitchen to hallw…"
click at [149, 296] on input "1650" at bounding box center [146, 305] width 46 height 18
click at [145, 296] on input "1650" at bounding box center [146, 305] width 46 height 18
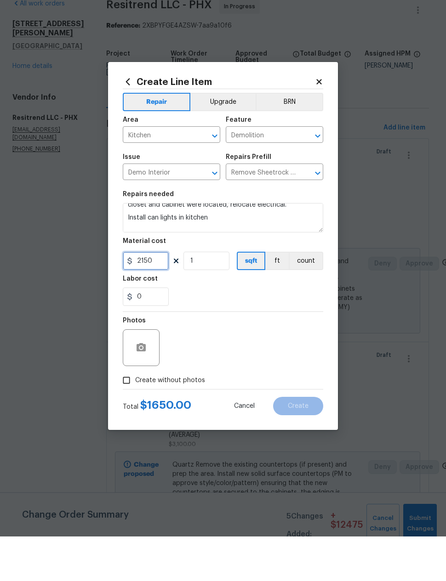
type input "2150"
click at [271, 332] on div "0" at bounding box center [223, 341] width 200 height 18
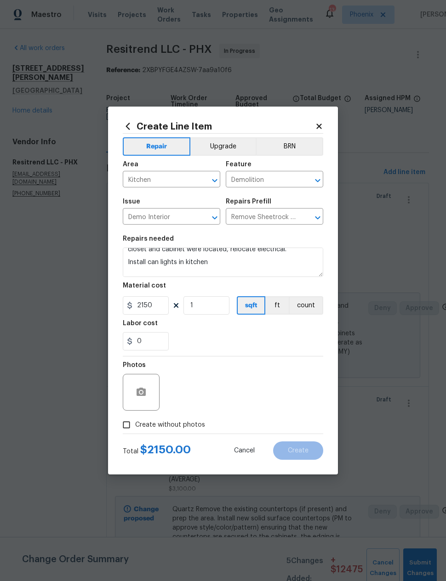
click at [283, 390] on div "Photos" at bounding box center [223, 387] width 200 height 60
click at [123, 426] on input "Create without photos" at bounding box center [126, 424] width 17 height 17
checkbox input "true"
click at [243, 391] on textarea at bounding box center [245, 392] width 156 height 37
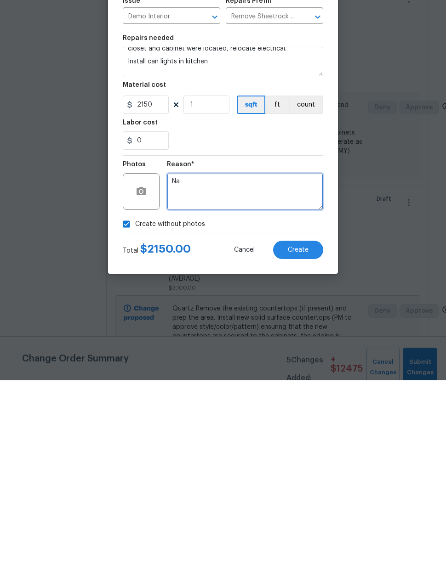
scroll to position [37, 0]
type textarea "Na"
click at [299, 447] on span "Create" at bounding box center [298, 450] width 21 height 7
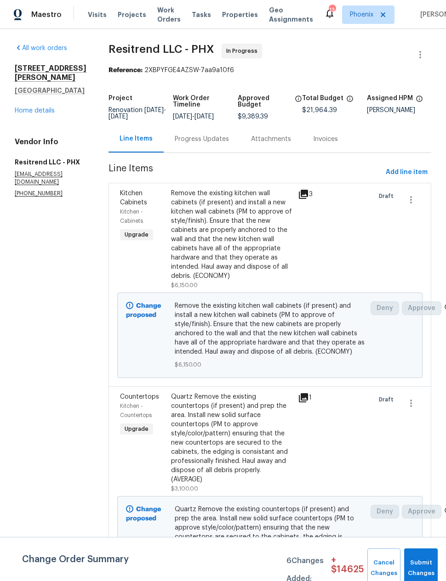
scroll to position [0, 0]
click at [408, 178] on span "Add line item" at bounding box center [406, 172] width 42 height 11
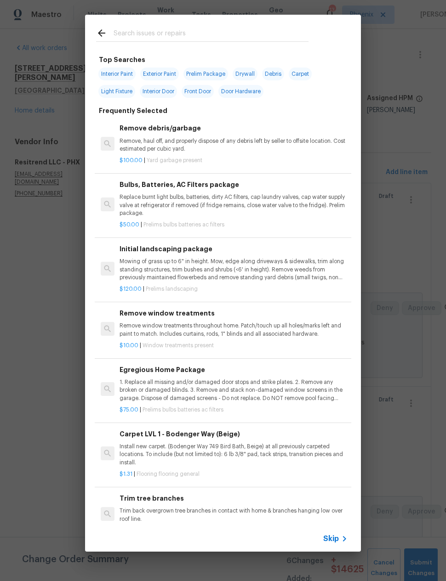
click at [221, 32] on input "text" at bounding box center [210, 35] width 195 height 14
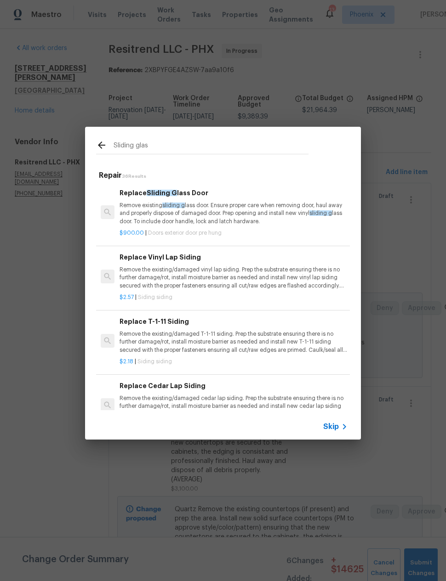
type input "Sliding glass"
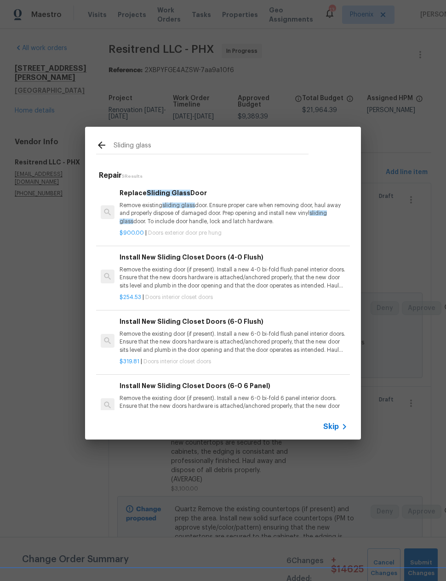
click at [255, 215] on p "Remove existing sliding glass door. Ensure proper care when removing door, haul…" at bounding box center [233, 213] width 228 height 23
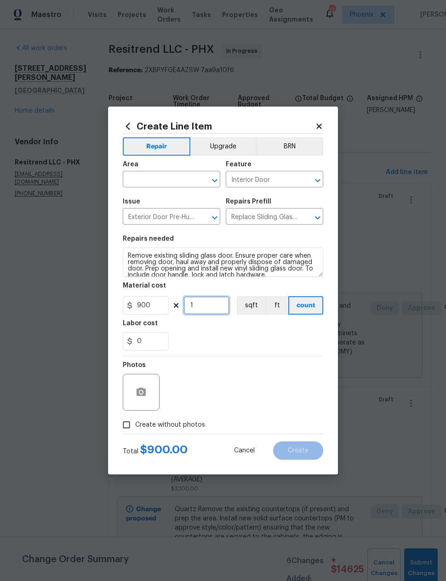
click at [210, 301] on input "1" at bounding box center [206, 305] width 46 height 18
click at [209, 302] on input "1" at bounding box center [206, 305] width 46 height 18
type input "3"
click at [151, 308] on input "900" at bounding box center [146, 305] width 46 height 18
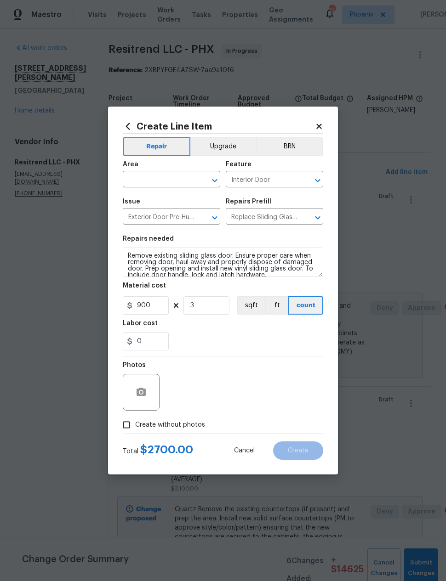
click at [302, 337] on div "0" at bounding box center [223, 341] width 200 height 18
click at [153, 306] on input "900" at bounding box center [146, 305] width 46 height 18
click at [153, 305] on input "900" at bounding box center [146, 305] width 46 height 18
click at [154, 309] on input "900" at bounding box center [146, 305] width 46 height 18
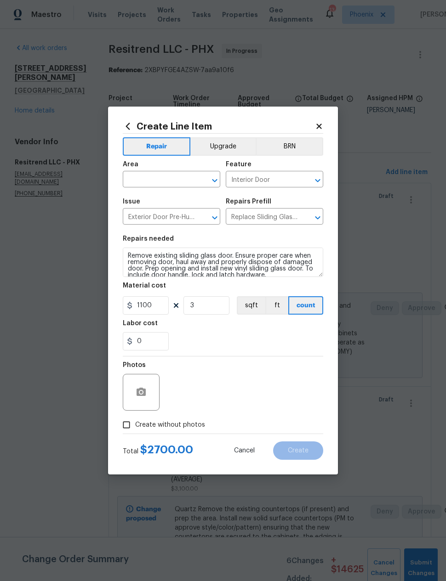
click at [263, 345] on div "0" at bounding box center [223, 341] width 200 height 18
click at [153, 305] on input "1100" at bounding box center [146, 305] width 46 height 18
click at [152, 305] on input "1100" at bounding box center [146, 305] width 46 height 18
click at [280, 355] on section "Repairs needed Remove existing sliding glass door. Ensure proper care when remo…" at bounding box center [223, 293] width 200 height 126
click at [159, 308] on input "1250" at bounding box center [146, 305] width 46 height 18
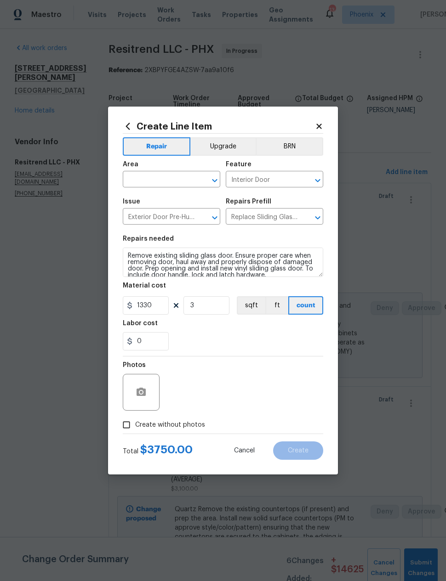
click at [278, 348] on div "0" at bounding box center [223, 341] width 200 height 18
click at [152, 347] on input "0" at bounding box center [146, 341] width 46 height 18
click at [161, 312] on input "1330" at bounding box center [146, 305] width 46 height 18
click at [156, 338] on input "0" at bounding box center [146, 341] width 46 height 18
click at [159, 310] on input "1333" at bounding box center [146, 305] width 46 height 18
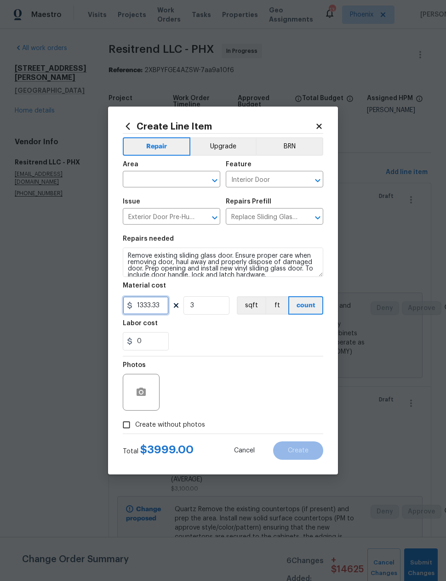
type input "1333.33"
click at [232, 334] on div "0" at bounding box center [223, 341] width 200 height 18
click at [187, 179] on input "text" at bounding box center [159, 180] width 72 height 14
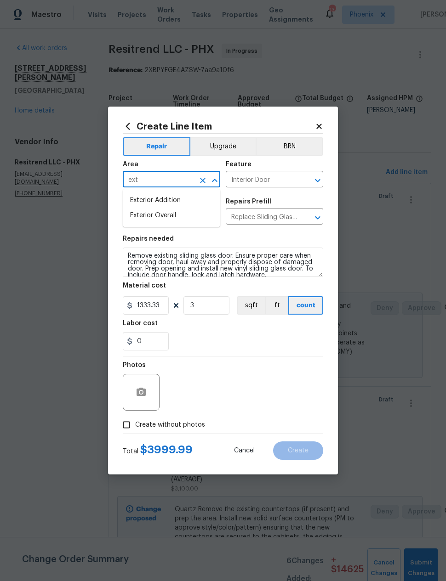
click at [182, 218] on li "Exterior Overall" at bounding box center [171, 215] width 97 height 15
type input "Exterior Overall"
click at [284, 178] on input "Interior Door" at bounding box center [262, 180] width 72 height 14
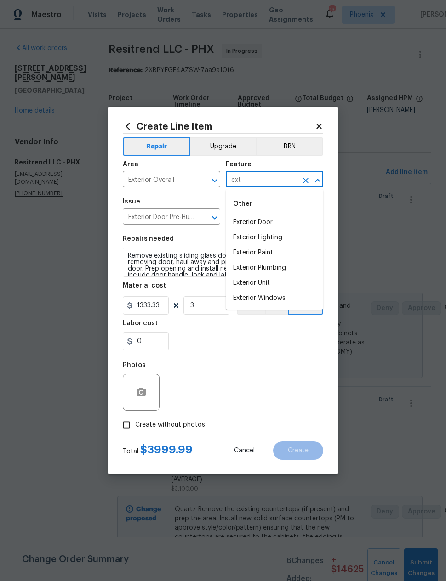
click at [271, 223] on li "Exterior Door" at bounding box center [274, 222] width 97 height 15
type input "Exterior Door"
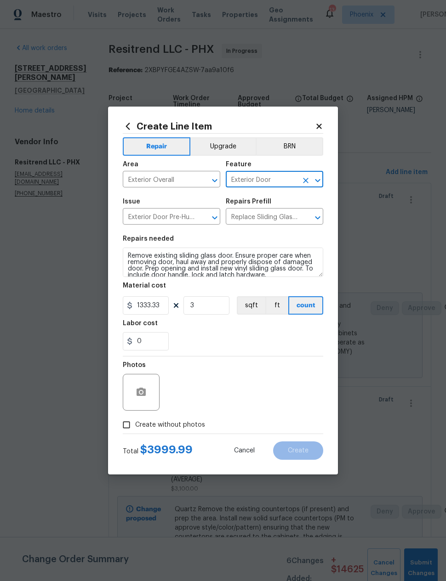
click at [256, 354] on section "Repairs needed Remove existing sliding glass door. Ensure proper care when remo…" at bounding box center [223, 293] width 200 height 126
click at [125, 425] on input "Create without photos" at bounding box center [126, 424] width 17 height 17
checkbox input "true"
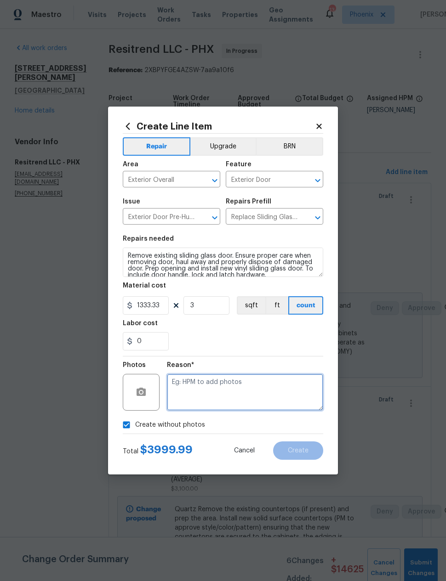
click at [227, 386] on textarea at bounding box center [245, 392] width 156 height 37
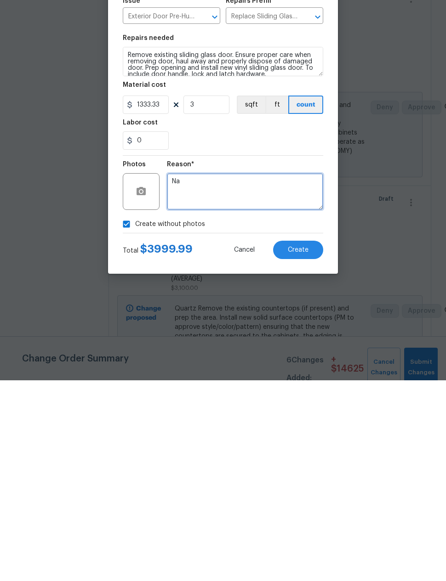
type textarea "Na"
click at [301, 447] on span "Create" at bounding box center [298, 450] width 21 height 7
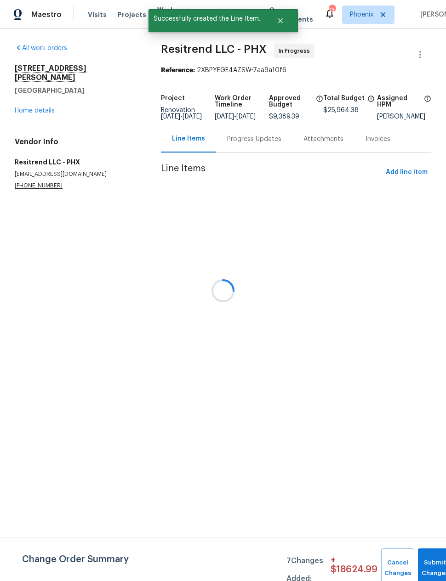
scroll to position [0, 0]
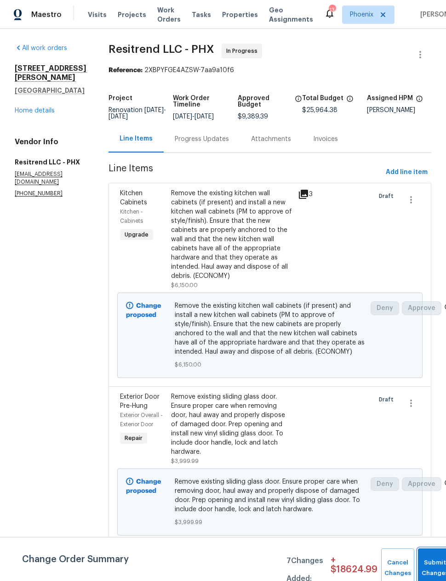
click at [426, 563] on button "Submit Changes" at bounding box center [435, 569] width 34 height 40
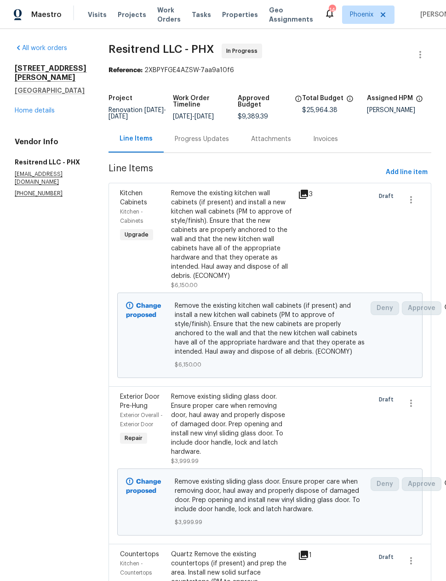
click at [37, 108] on link "Home details" at bounding box center [35, 111] width 40 height 6
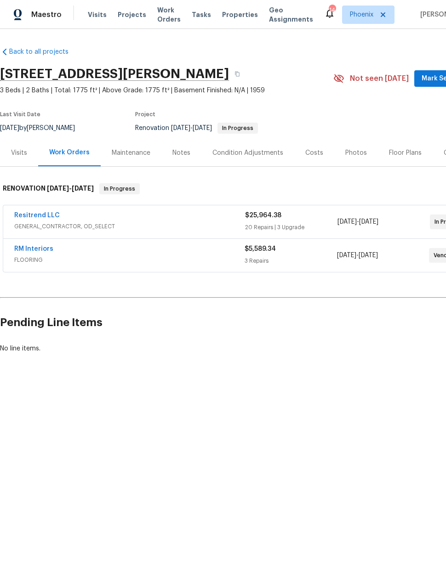
click at [311, 159] on div "Costs" at bounding box center [314, 152] width 40 height 27
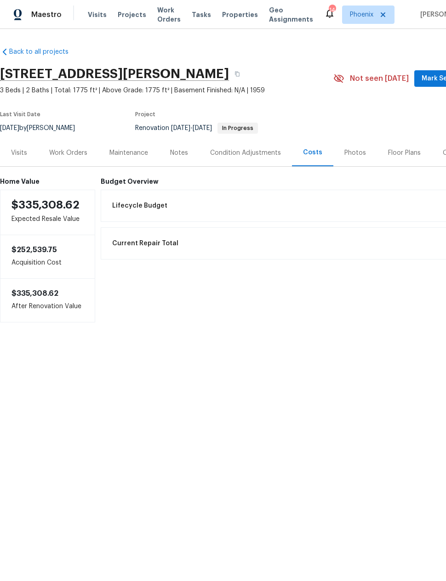
click at [71, 158] on div "Work Orders" at bounding box center [68, 152] width 60 height 27
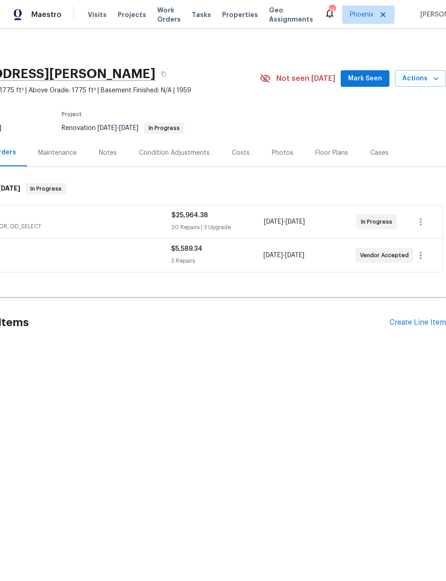
scroll to position [0, 74]
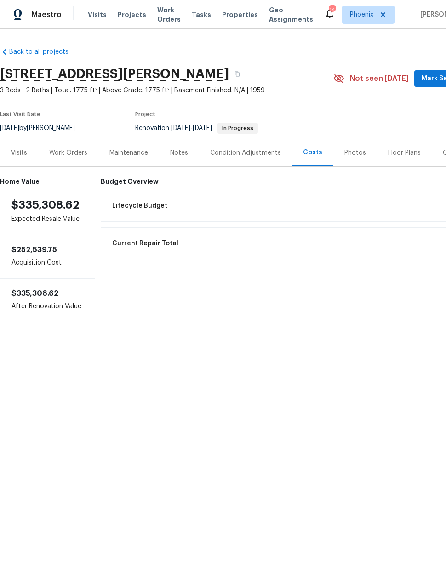
click at [61, 150] on div "Work Orders" at bounding box center [68, 152] width 38 height 9
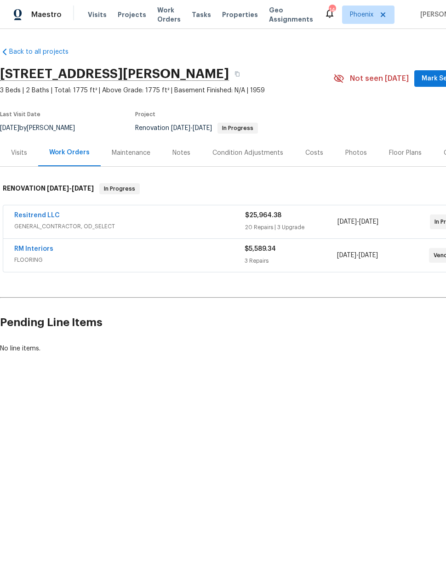
click at [47, 217] on link "Resitrend LLC" at bounding box center [36, 215] width 45 height 6
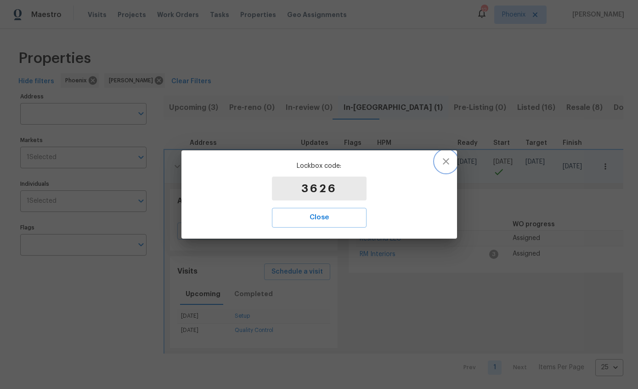
click at [456, 156] on button "button" at bounding box center [446, 161] width 22 height 22
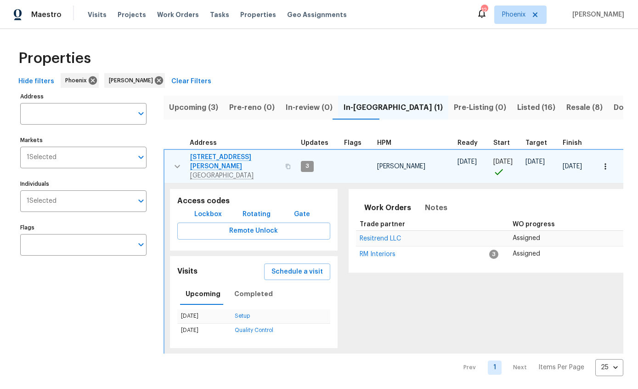
click at [29, 81] on span "Hide filters" at bounding box center [36, 81] width 36 height 11
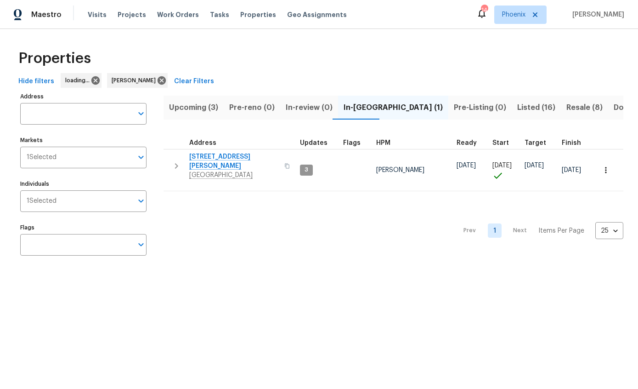
click at [517, 108] on span "Listed (16)" at bounding box center [536, 107] width 38 height 13
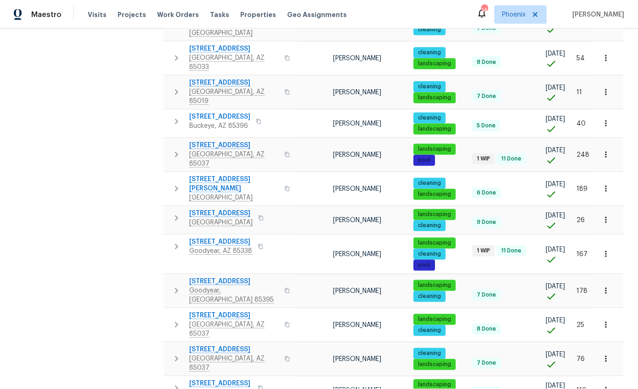
scroll to position [37, 0]
click at [205, 141] on span "[STREET_ADDRESS]" at bounding box center [234, 145] width 90 height 9
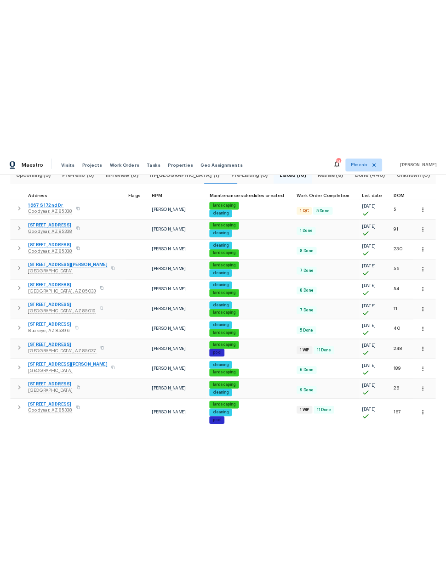
scroll to position [41, 0]
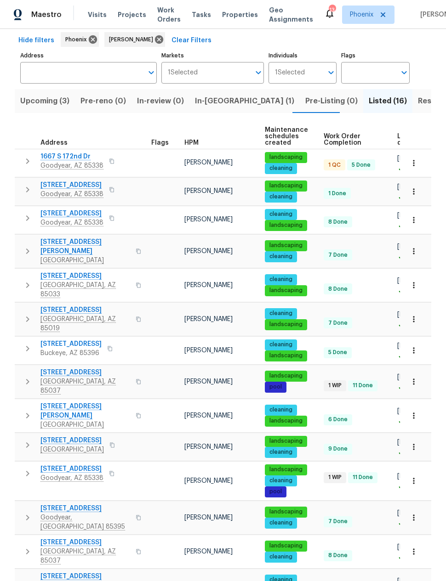
click at [28, 346] on icon "button" at bounding box center [27, 349] width 3 height 6
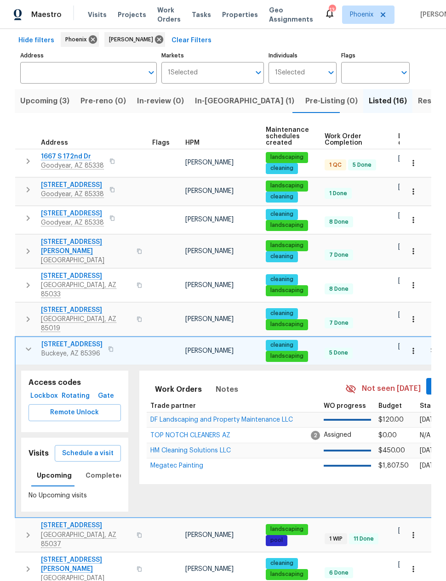
click at [105, 388] on span "Gate" at bounding box center [106, 395] width 22 height 11
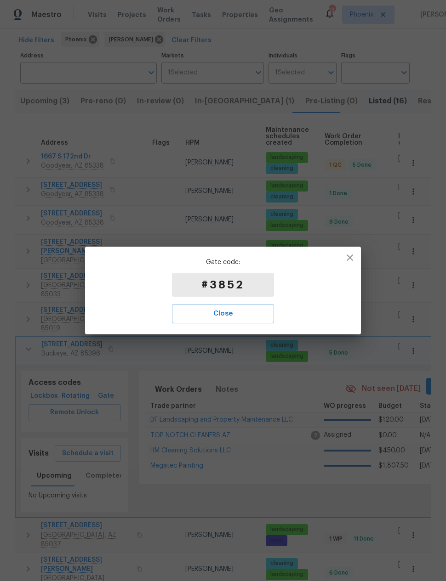
click at [351, 258] on icon "button" at bounding box center [349, 257] width 11 height 11
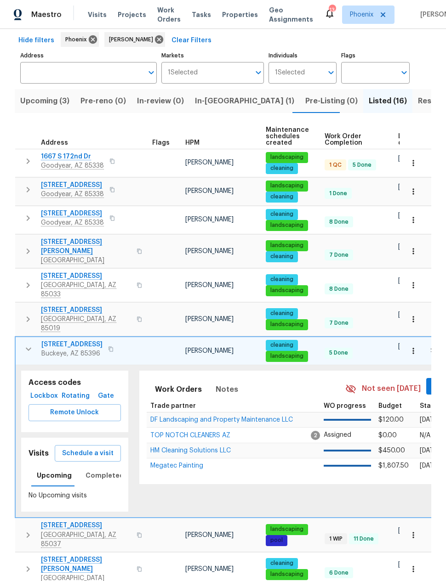
click at [88, 388] on span "Schedule a visit" at bounding box center [87, 453] width 51 height 11
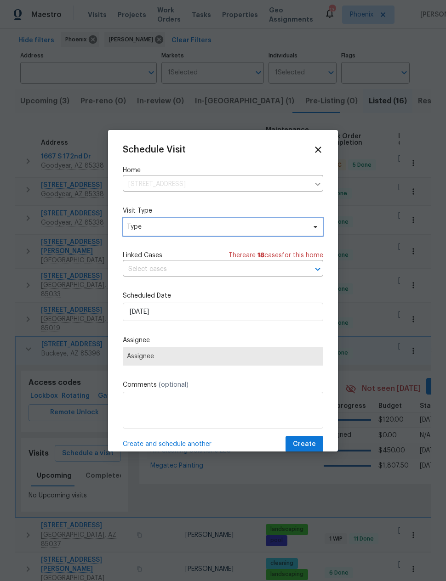
click at [277, 236] on span "Type" at bounding box center [223, 227] width 200 height 18
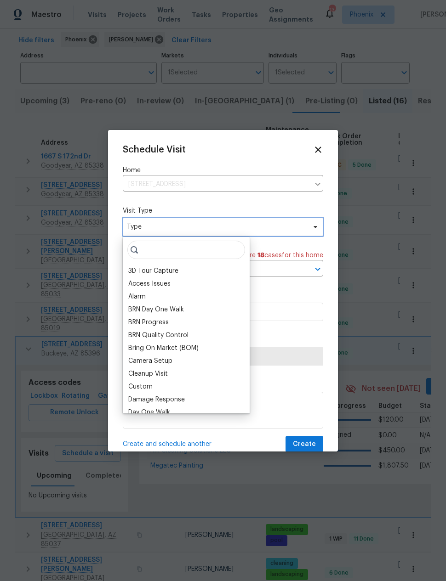
click at [289, 225] on span "Type" at bounding box center [216, 226] width 179 height 9
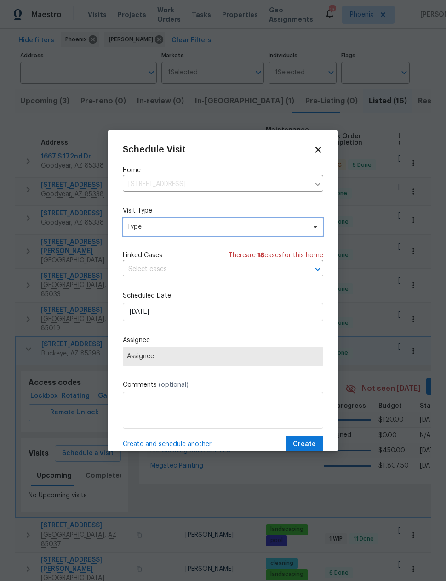
click at [286, 223] on span "Type" at bounding box center [216, 226] width 179 height 9
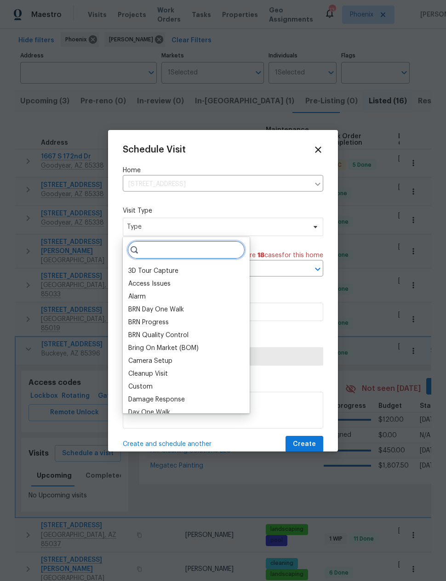
click at [222, 253] on input "search" at bounding box center [186, 250] width 118 height 18
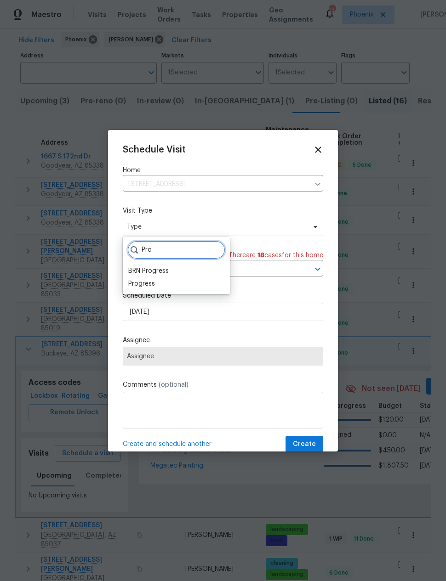
type input "Pro"
click at [144, 281] on div "Progress" at bounding box center [141, 283] width 27 height 9
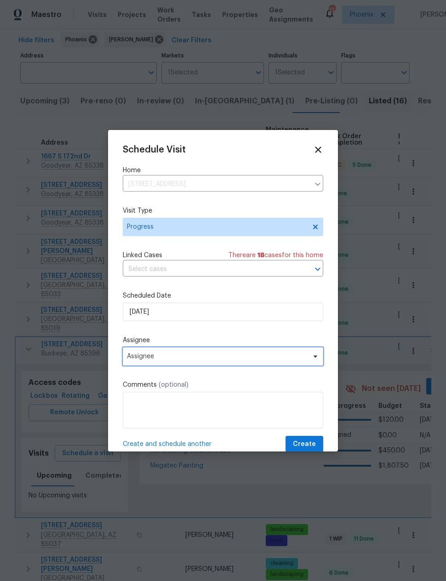
click at [137, 355] on span "Assignee" at bounding box center [217, 356] width 180 height 7
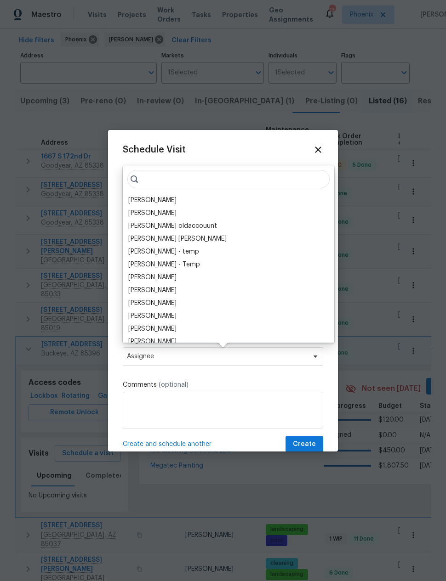
click at [139, 196] on div "[PERSON_NAME]" at bounding box center [152, 200] width 48 height 9
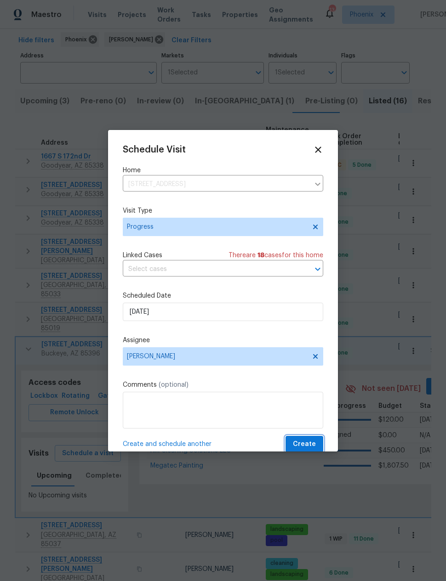
click at [307, 388] on span "Create" at bounding box center [304, 444] width 23 height 11
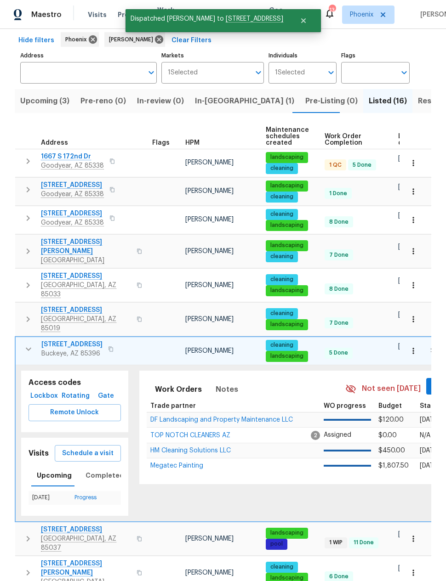
click at [22, 337] on td "3576 N Carlton St Buckeye, AZ 85396" at bounding box center [82, 349] width 133 height 24
click at [28, 344] on icon "button" at bounding box center [28, 349] width 11 height 11
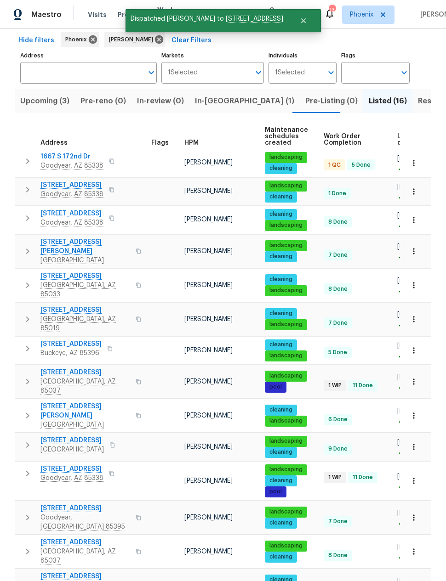
click at [31, 388] on icon "button" at bounding box center [27, 473] width 11 height 11
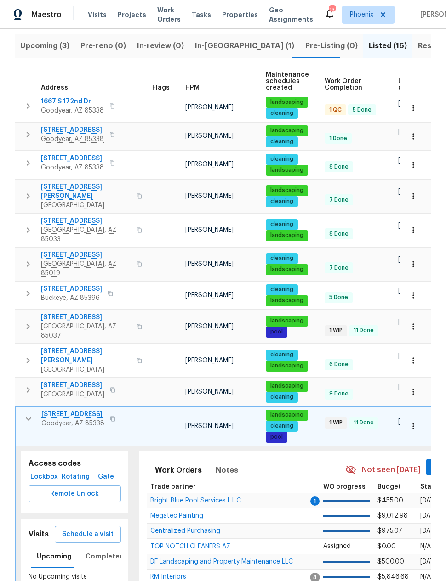
scroll to position [105, 0]
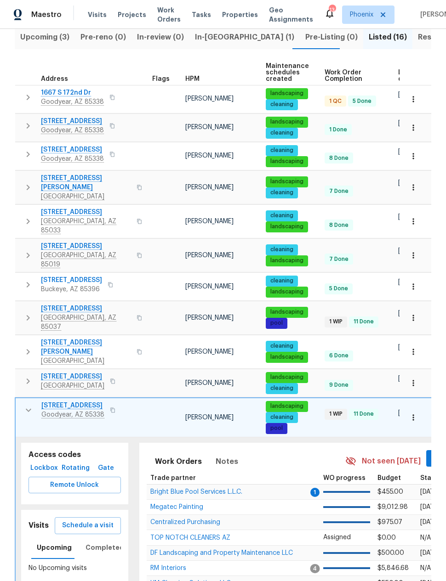
click at [80, 388] on span "Schedule a visit" at bounding box center [87, 525] width 51 height 11
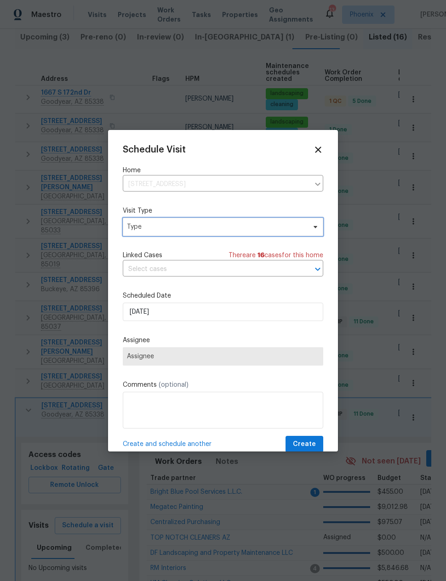
click at [291, 226] on span "Type" at bounding box center [216, 226] width 179 height 9
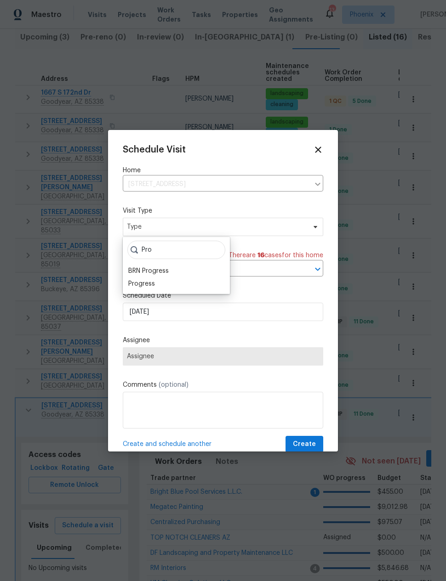
type input "Pro"
click at [136, 274] on div "BRN Progress" at bounding box center [148, 270] width 40 height 9
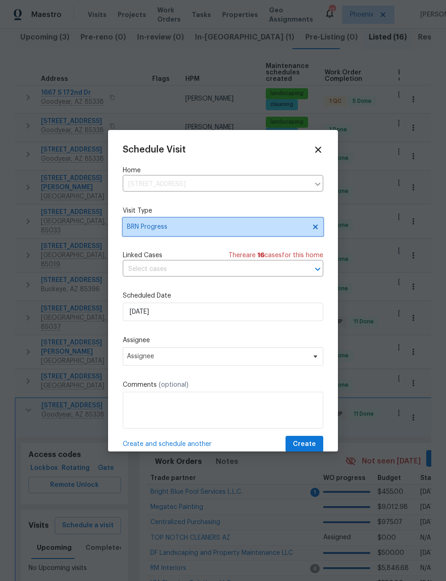
click at [136, 227] on span "BRN Progress" at bounding box center [216, 226] width 179 height 9
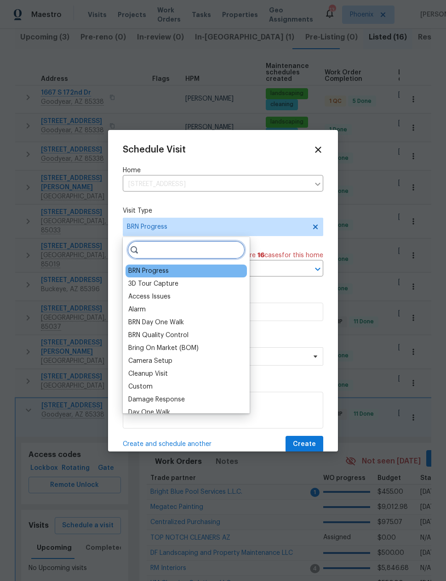
click at [148, 254] on input "search" at bounding box center [186, 250] width 118 height 18
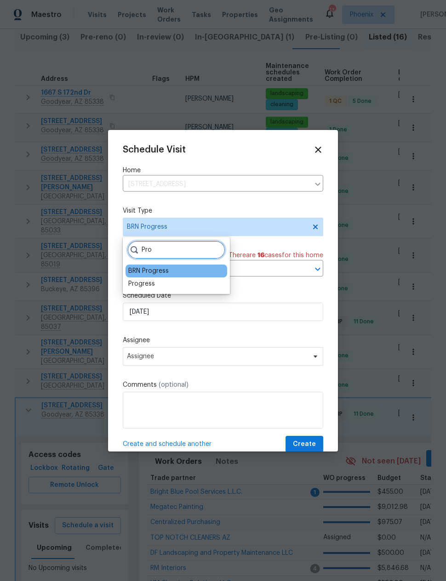
type input "Pro"
click at [140, 286] on div "Progress" at bounding box center [141, 283] width 27 height 9
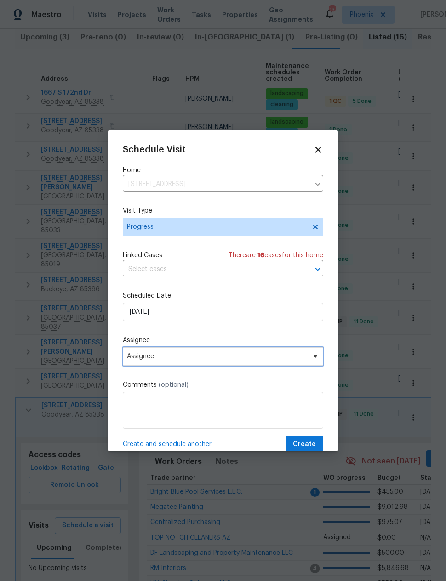
click at [131, 359] on span "Assignee" at bounding box center [217, 356] width 180 height 7
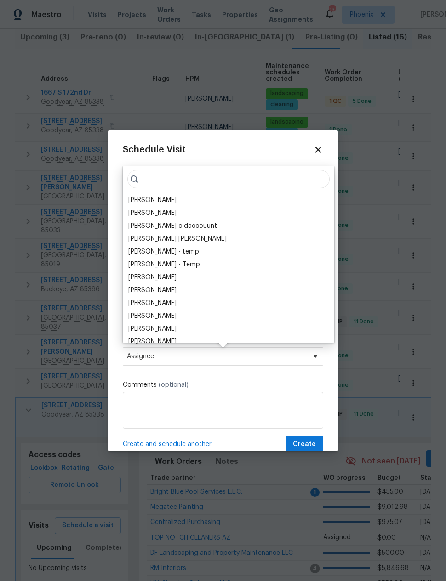
click at [140, 198] on div "[PERSON_NAME]" at bounding box center [152, 200] width 48 height 9
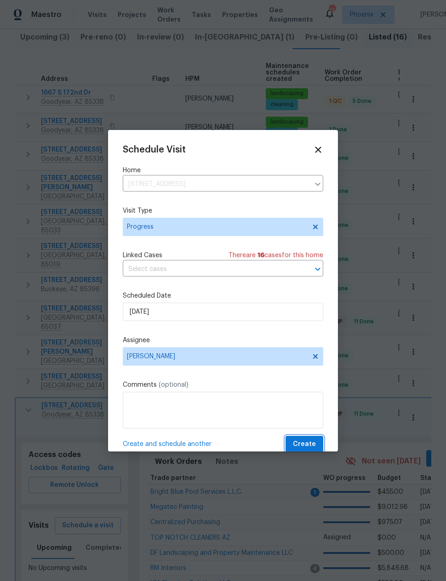
click at [309, 388] on button "Create" at bounding box center [304, 444] width 38 height 17
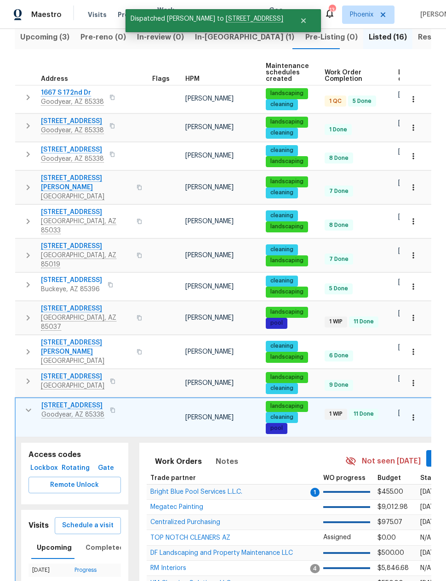
click at [25, 388] on icon "button" at bounding box center [28, 410] width 11 height 11
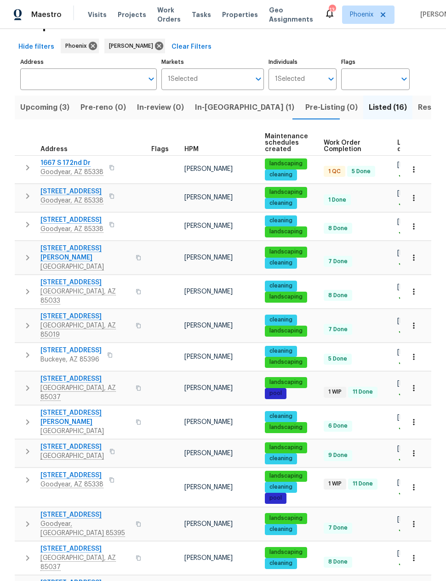
scroll to position [33, 0]
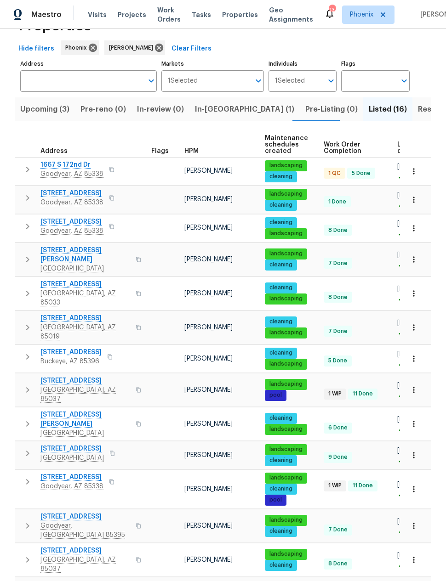
click at [28, 164] on icon "button" at bounding box center [27, 169] width 11 height 11
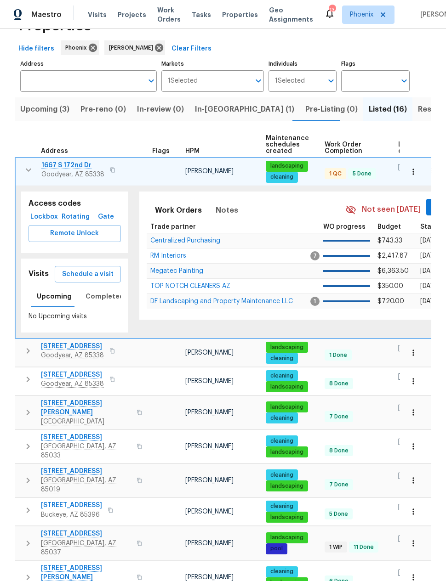
click at [83, 269] on span "Schedule a visit" at bounding box center [87, 274] width 51 height 11
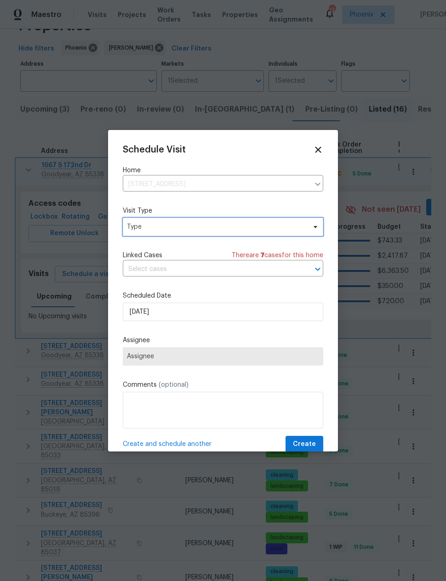
click at [137, 226] on span "Type" at bounding box center [216, 226] width 179 height 9
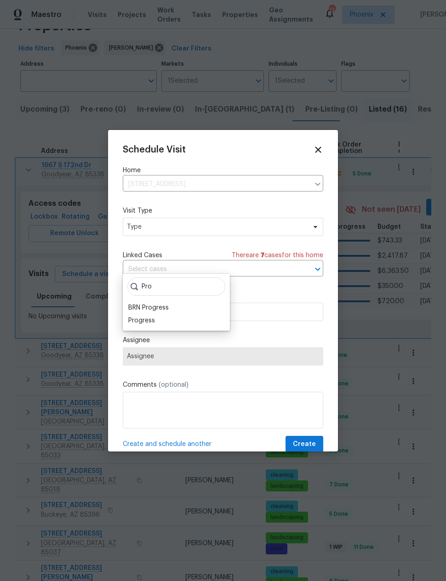
type input "Pro"
click at [141, 316] on div "Progress" at bounding box center [141, 320] width 27 height 9
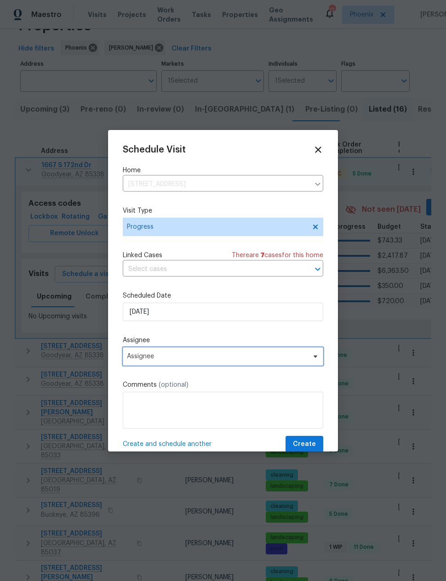
click at [135, 356] on span "Assignee" at bounding box center [217, 356] width 180 height 7
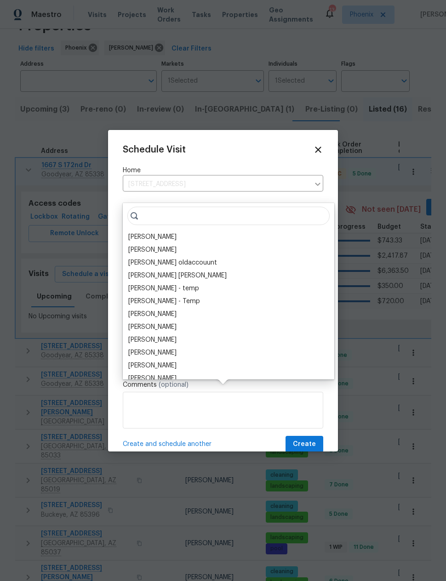
click at [142, 232] on div "[PERSON_NAME]" at bounding box center [152, 236] width 48 height 9
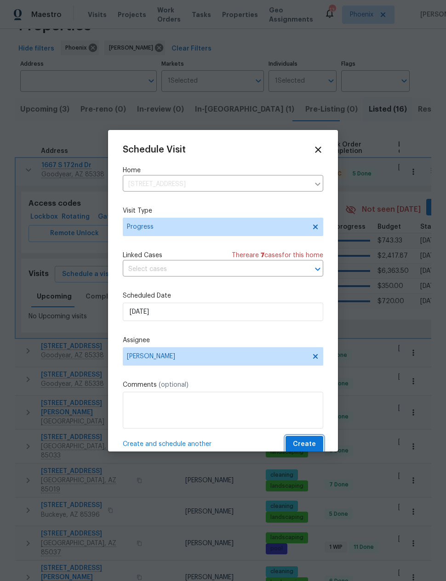
click at [313, 388] on span "Create" at bounding box center [304, 444] width 23 height 11
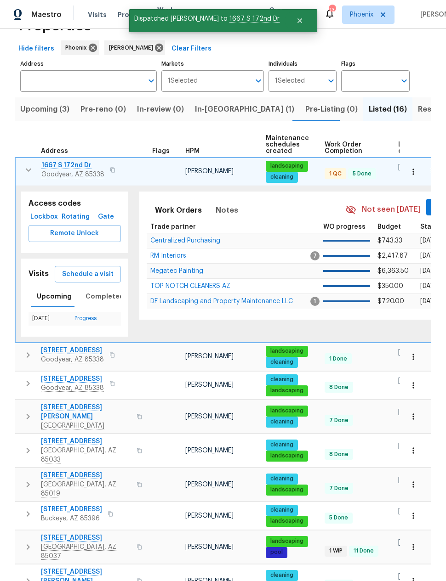
click at [31, 378] on icon "button" at bounding box center [28, 383] width 11 height 11
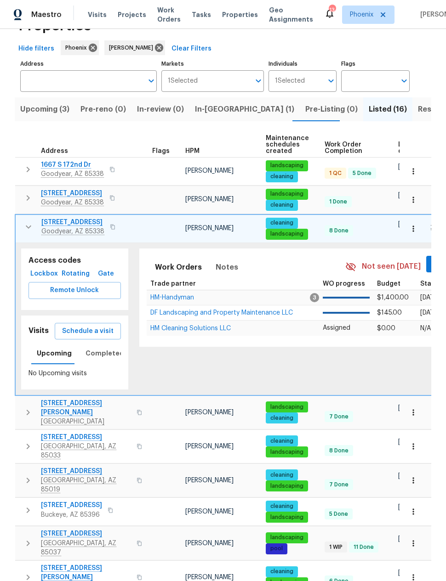
click at [79, 326] on span "Schedule a visit" at bounding box center [87, 331] width 51 height 11
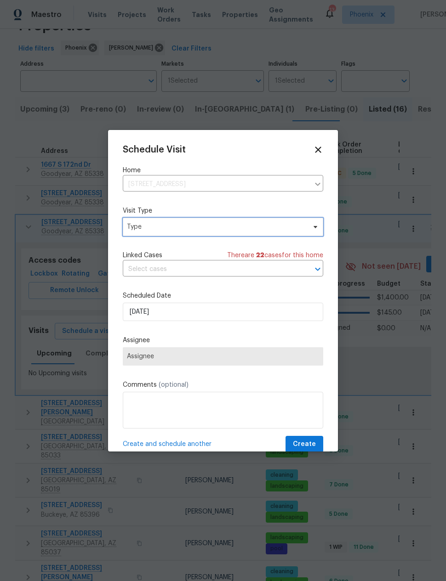
click at [141, 227] on span "Type" at bounding box center [216, 226] width 179 height 9
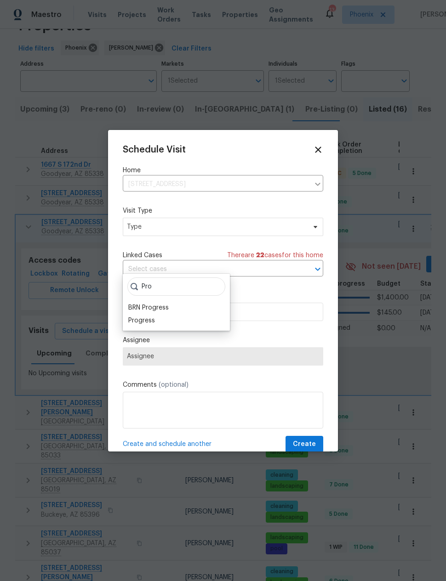
type input "Pro"
click at [140, 316] on div "Progress" at bounding box center [141, 320] width 27 height 9
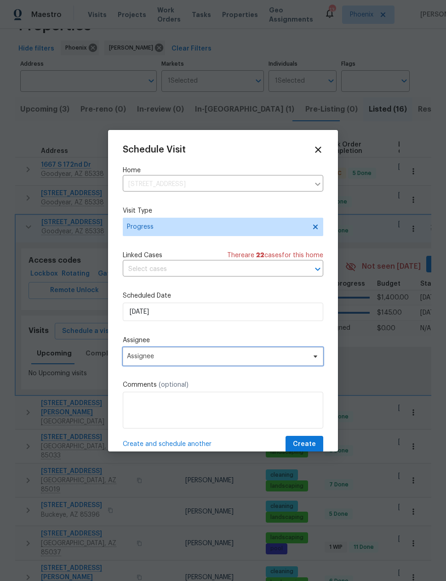
click at [131, 354] on span "Assignee" at bounding box center [223, 356] width 200 height 18
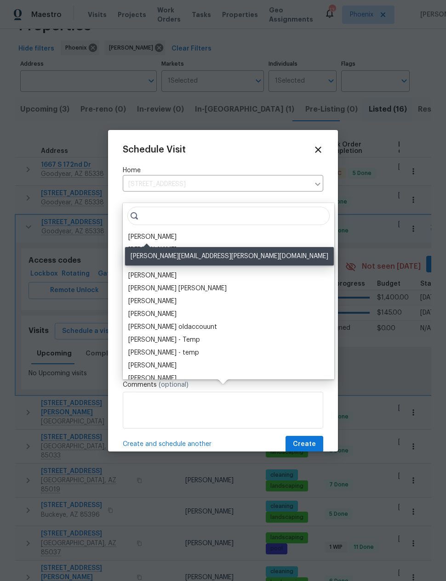
click at [136, 232] on div "[PERSON_NAME]" at bounding box center [152, 236] width 48 height 9
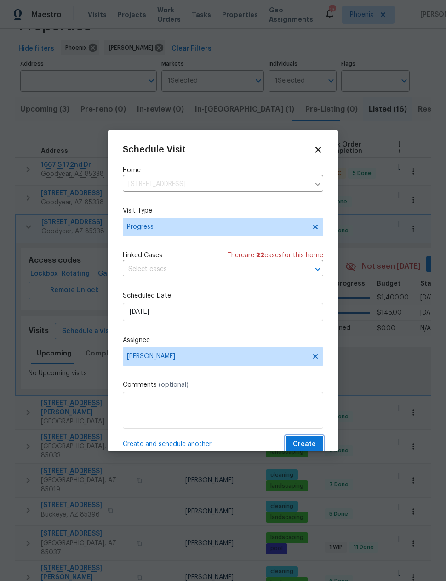
click at [307, 388] on span "Create" at bounding box center [304, 444] width 23 height 11
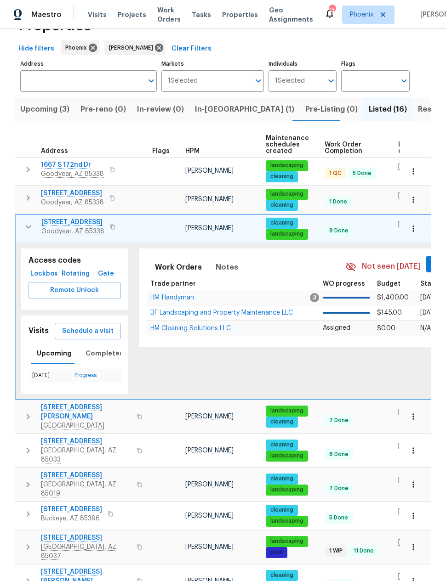
click at [206, 103] on span "In-reno (1)" at bounding box center [244, 109] width 99 height 13
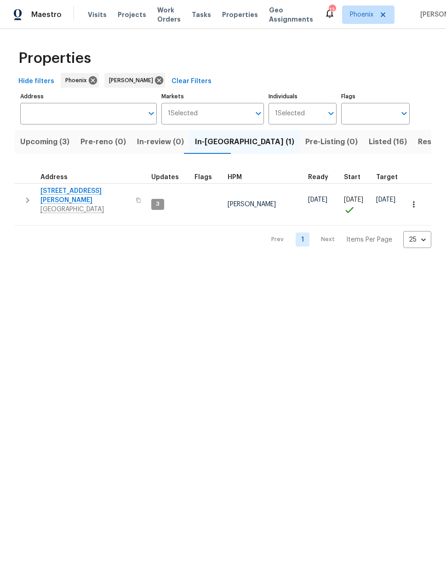
click at [72, 190] on span "6633 W Colter St" at bounding box center [85, 196] width 90 height 18
click at [368, 144] on span "Listed (16)" at bounding box center [387, 142] width 38 height 13
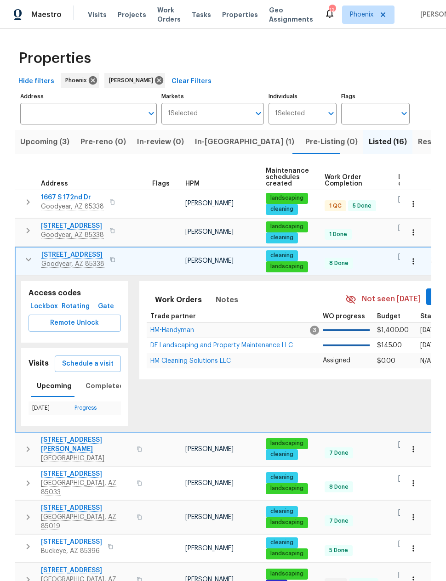
click at [412, 262] on icon "button" at bounding box center [412, 261] width 9 height 9
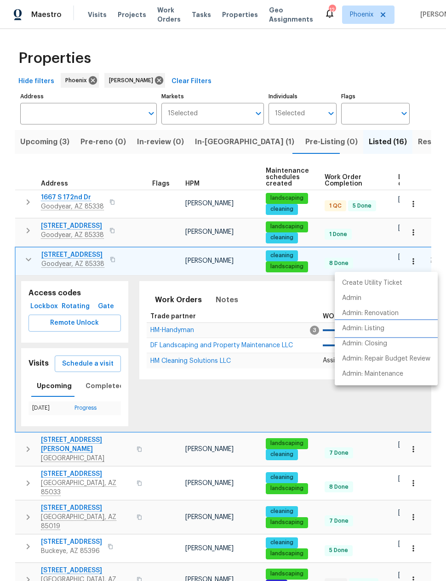
click at [376, 328] on p "Admin: Listing" at bounding box center [363, 329] width 42 height 10
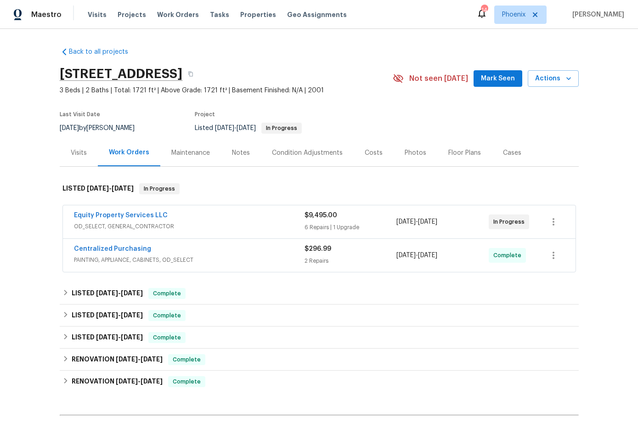
click at [113, 212] on link "Equity Property Services LLC" at bounding box center [121, 215] width 94 height 6
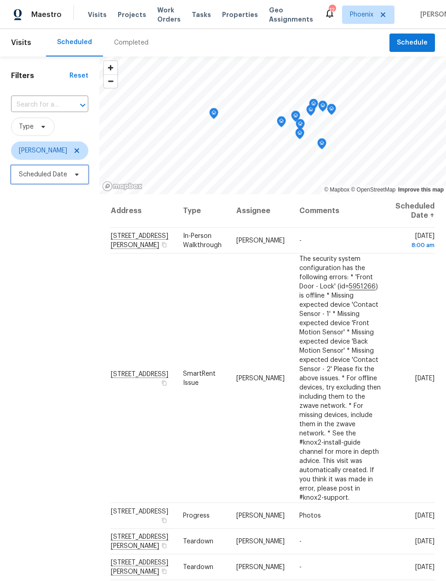
click at [44, 174] on span "Scheduled Date" at bounding box center [43, 174] width 48 height 9
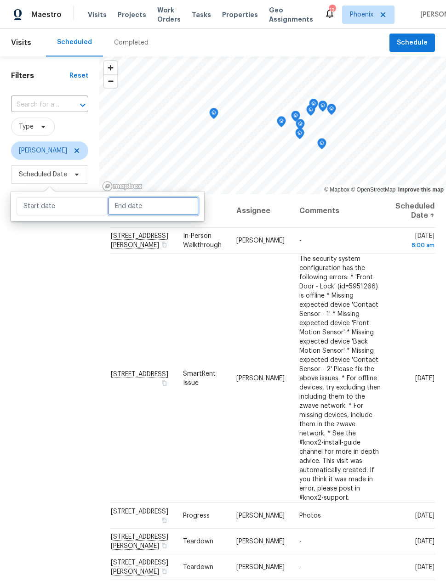
click at [131, 205] on input "text" at bounding box center [153, 206] width 91 height 18
select select "8"
select select "2025"
select select "9"
select select "2025"
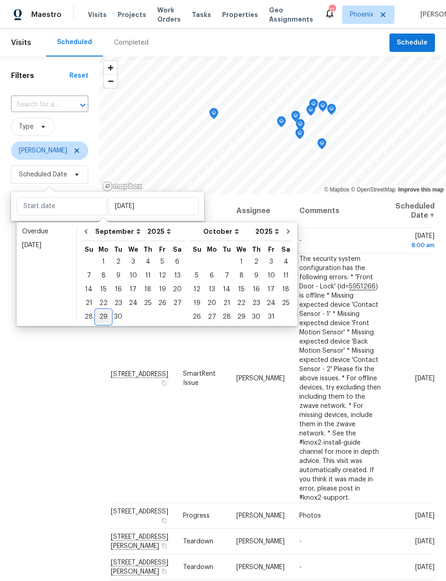
click at [103, 317] on div "29" at bounding box center [103, 317] width 15 height 13
type input "[DATE]"
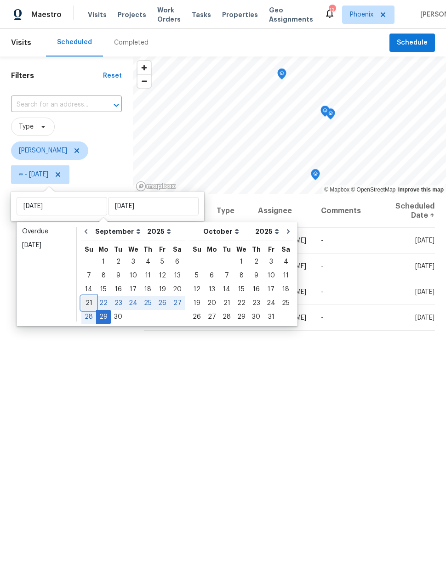
click at [85, 296] on div "21" at bounding box center [88, 303] width 15 height 14
type input "[DATE]"
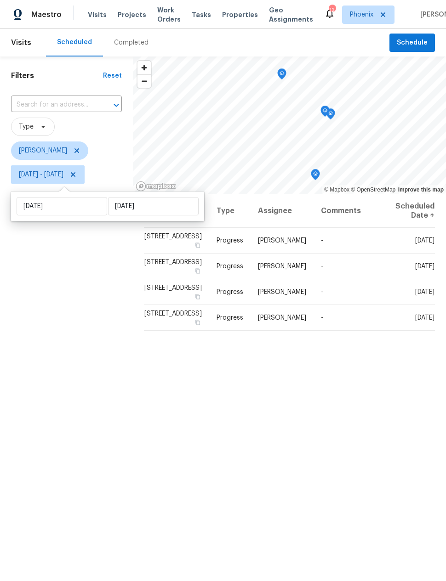
click at [67, 330] on div "Filters Reset ​ Type [PERSON_NAME] [DATE] - [DATE]" at bounding box center [66, 358] width 133 height 603
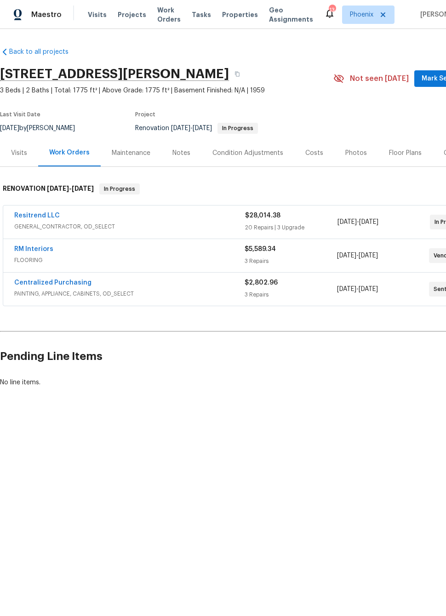
click at [34, 216] on link "Resitrend LLC" at bounding box center [36, 215] width 45 height 6
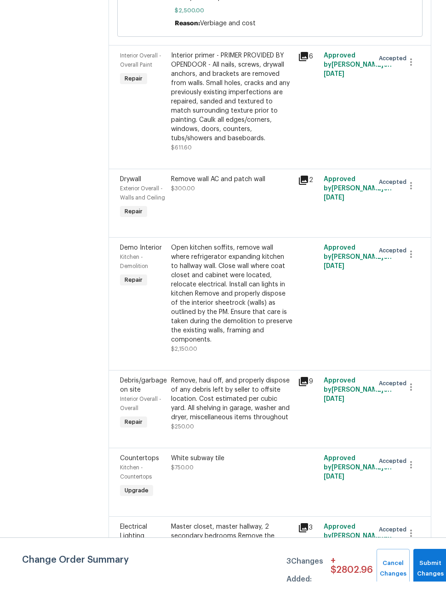
scroll to position [23, 0]
click at [424, 583] on button "Submit Changes" at bounding box center [430, 603] width 34 height 40
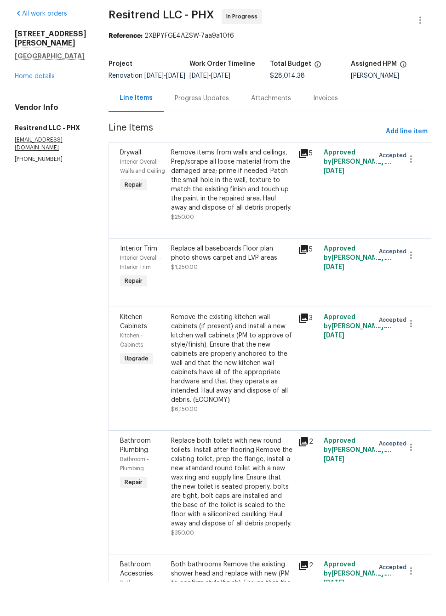
scroll to position [0, 0]
click at [30, 64] on div "[STREET_ADDRESS][PERSON_NAME] Home details" at bounding box center [51, 89] width 72 height 51
click at [35, 108] on link "Home details" at bounding box center [35, 111] width 40 height 6
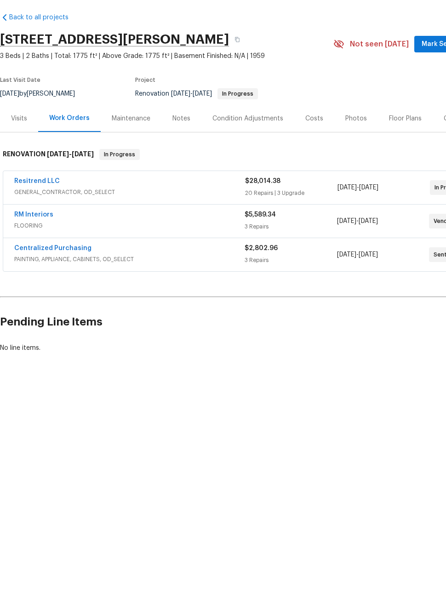
click at [36, 279] on link "Centralized Purchasing" at bounding box center [52, 282] width 77 height 6
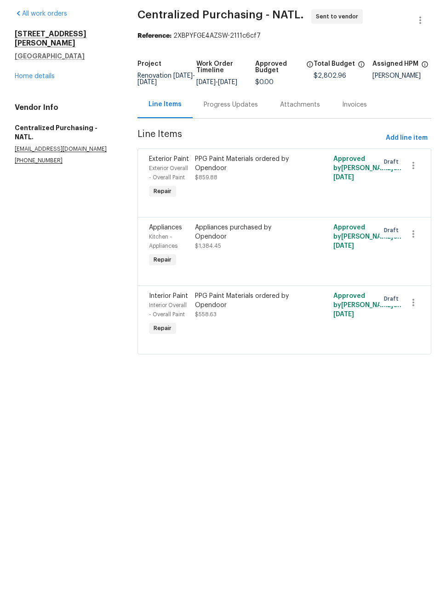
click at [32, 108] on link "Home details" at bounding box center [35, 111] width 40 height 6
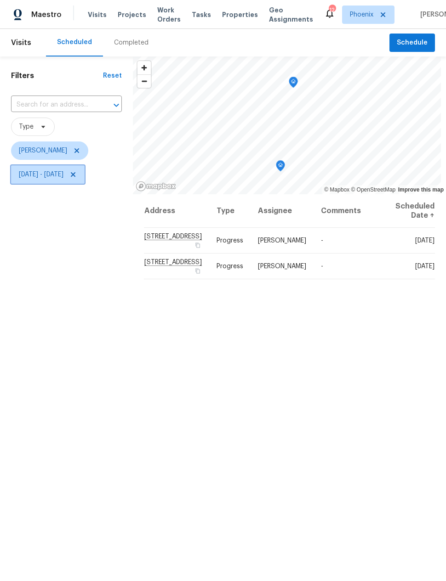
click at [56, 175] on span "[DATE] - [DATE]" at bounding box center [41, 174] width 45 height 9
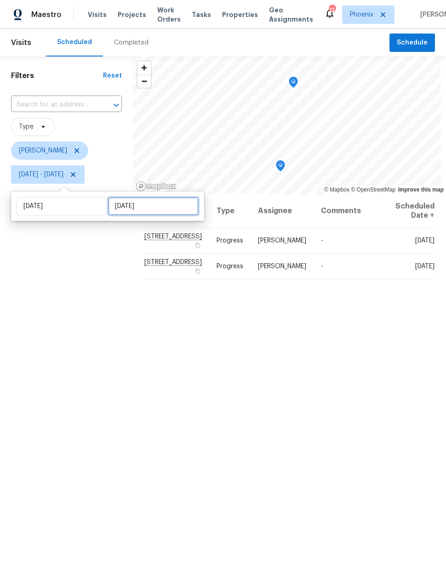
click at [118, 207] on input "[DATE]" at bounding box center [153, 206] width 91 height 18
select select "8"
select select "2025"
select select "9"
select select "2025"
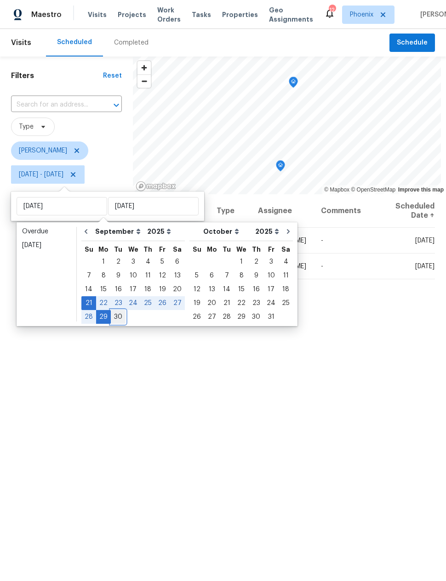
click at [117, 319] on div "30" at bounding box center [118, 317] width 15 height 13
type input "[DATE]"
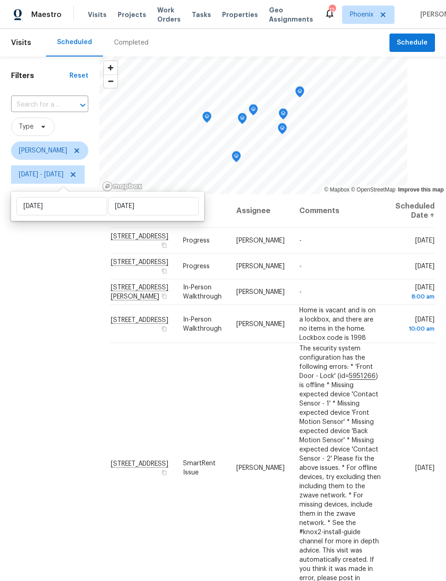
click at [79, 312] on div "Filters Reset ​ Type [PERSON_NAME] [DATE] - [DATE]" at bounding box center [49, 358] width 99 height 603
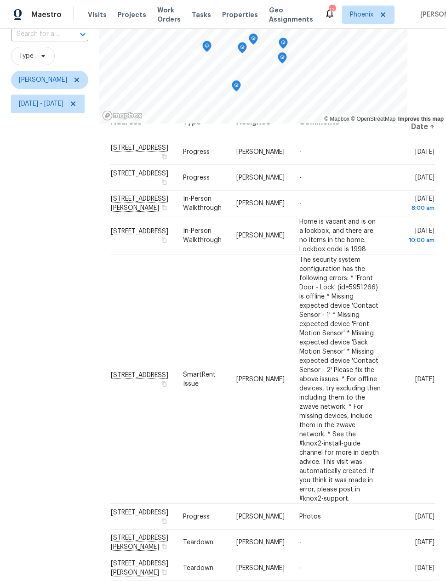
scroll to position [54, 0]
click at [63, 293] on div "Filters Reset ​ Type [PERSON_NAME] [DATE] - [DATE]" at bounding box center [49, 287] width 99 height 603
click at [47, 99] on span "[DATE] - [DATE]" at bounding box center [41, 103] width 45 height 9
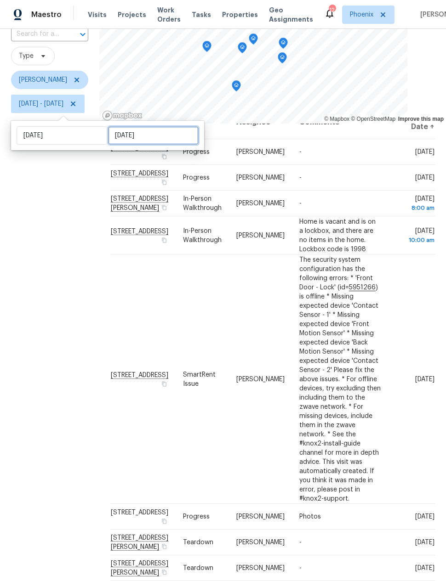
click at [120, 126] on input "[DATE]" at bounding box center [153, 135] width 91 height 18
select select "8"
select select "2025"
select select "9"
select select "2025"
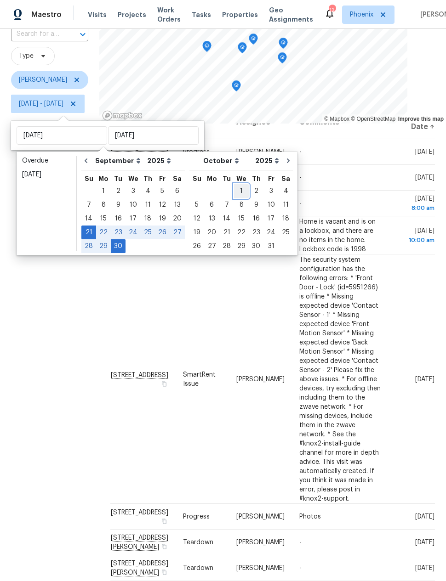
click at [234, 185] on div "1" at bounding box center [241, 191] width 15 height 13
type input "[DATE]"
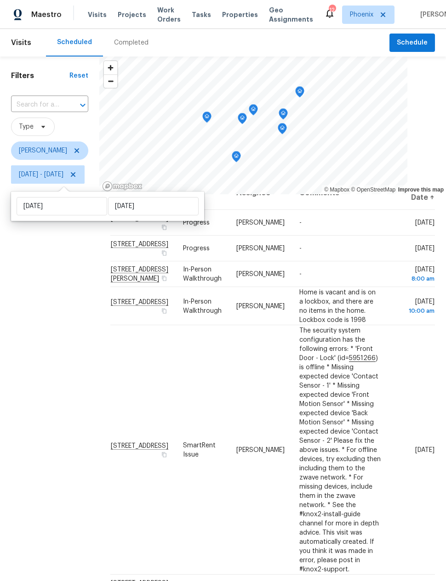
click at [72, 342] on div "Filters Reset ​ Type [PERSON_NAME] [DATE] - [DATE]" at bounding box center [49, 358] width 99 height 603
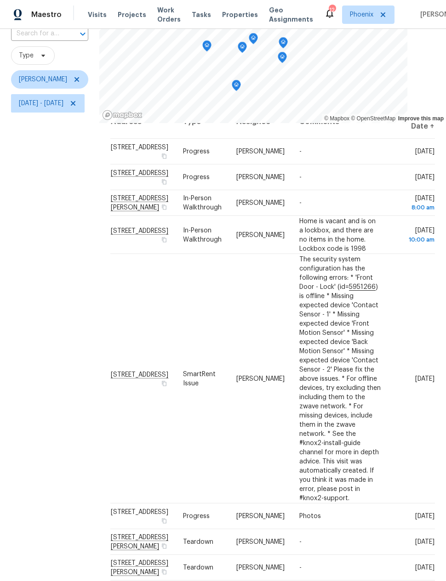
scroll to position [71, 0]
click at [74, 328] on div "Filters Reset ​ Type [PERSON_NAME] [DATE] - [DATE]" at bounding box center [49, 287] width 99 height 603
click at [0, 0] on icon at bounding box center [0, 0] width 0 height 0
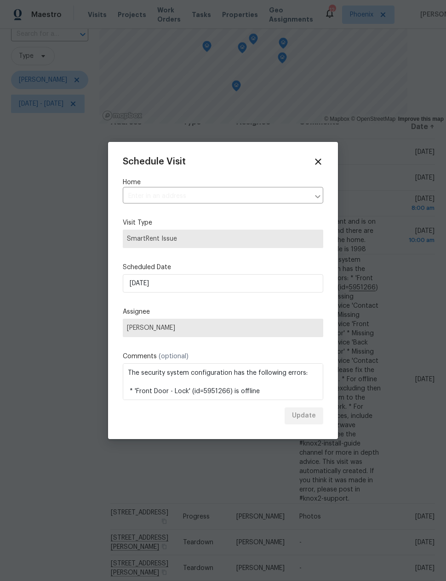
type input "[STREET_ADDRESS]"
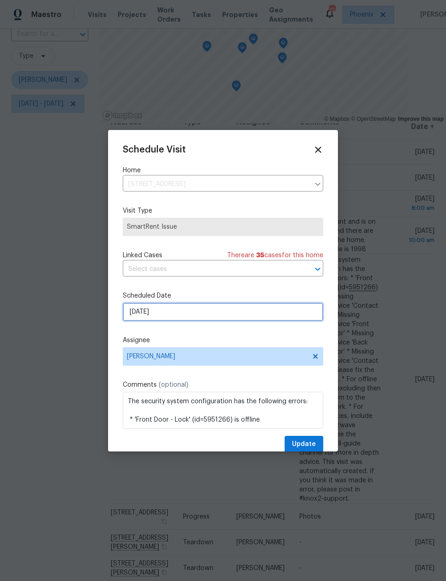
click at [136, 311] on input "[DATE]" at bounding box center [223, 312] width 200 height 18
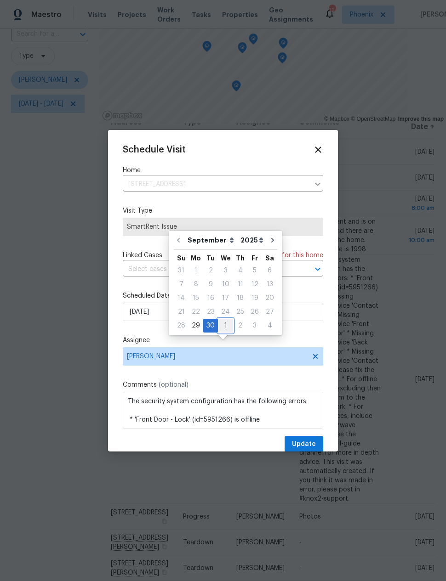
click at [224, 319] on div "1" at bounding box center [225, 325] width 15 height 13
type input "[DATE]"
select select "9"
click at [312, 444] on span "Update" at bounding box center [304, 444] width 24 height 11
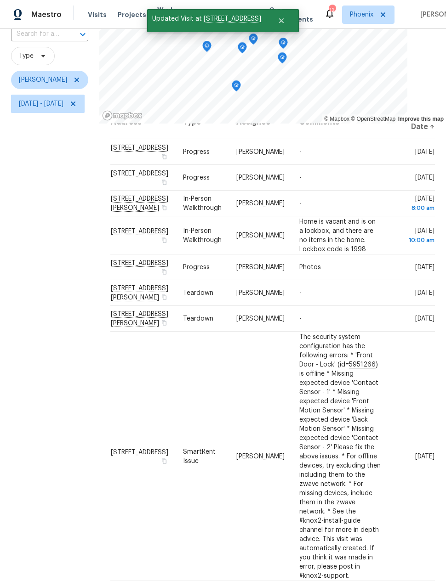
click at [85, 321] on div "Filters Reset ​ Type [PERSON_NAME] [DATE] - [DATE]" at bounding box center [49, 287] width 99 height 603
click at [91, 313] on div "Filters Reset ​ Type [PERSON_NAME] [DATE] - [DATE]" at bounding box center [49, 287] width 99 height 603
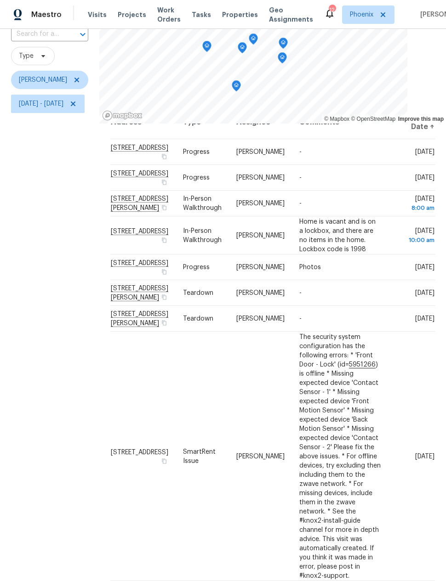
click at [0, 0] on icon at bounding box center [0, 0] width 0 height 0
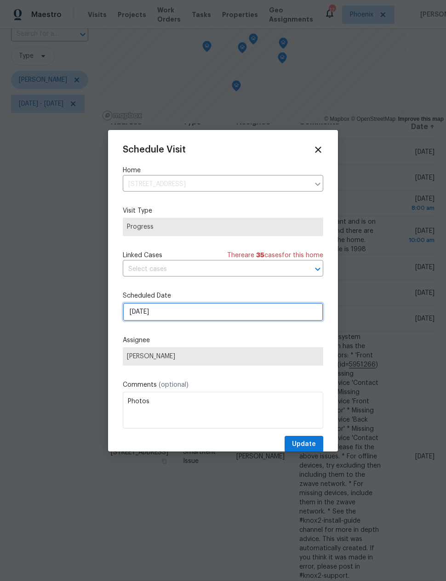
click at [139, 314] on input "[DATE]" at bounding box center [223, 312] width 200 height 18
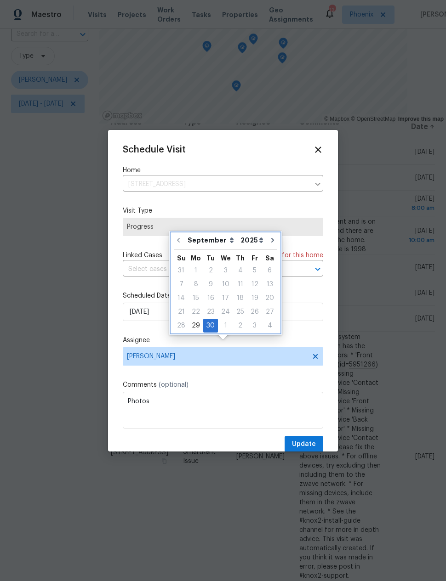
click at [269, 237] on icon "Go to next month" at bounding box center [272, 240] width 7 height 7
type input "[DATE]"
select select "9"
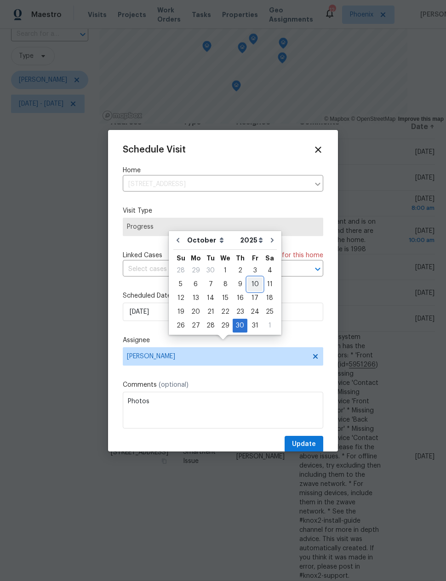
click at [252, 278] on div "10" at bounding box center [254, 284] width 15 height 13
type input "[DATE]"
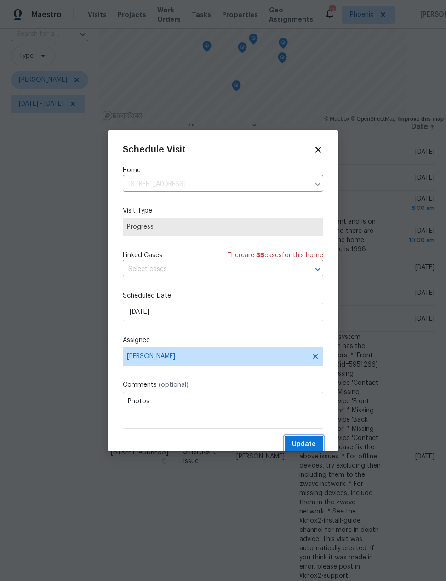
click at [304, 443] on span "Update" at bounding box center [304, 444] width 24 height 11
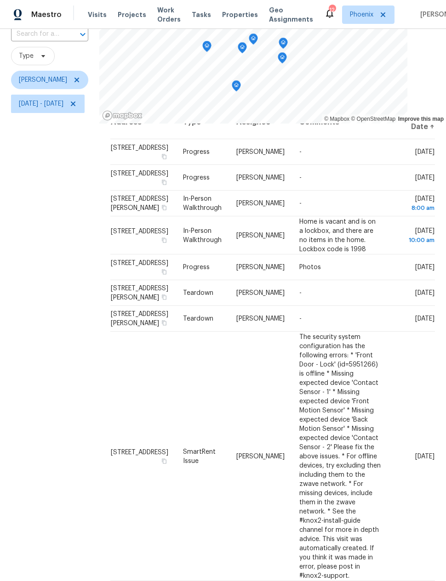
scroll to position [25, 0]
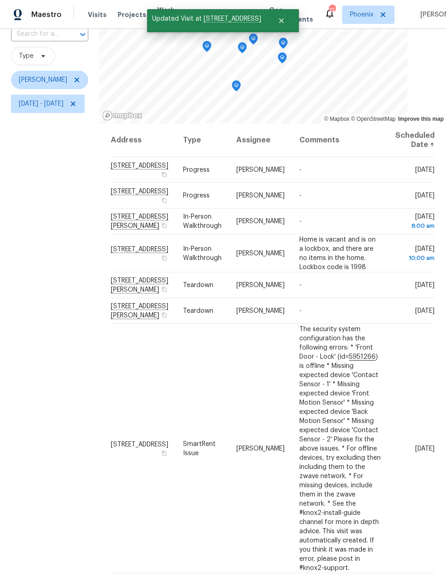
click at [88, 305] on div "Filters Reset ​ Type [PERSON_NAME] [DATE] - [DATE]" at bounding box center [49, 287] width 99 height 603
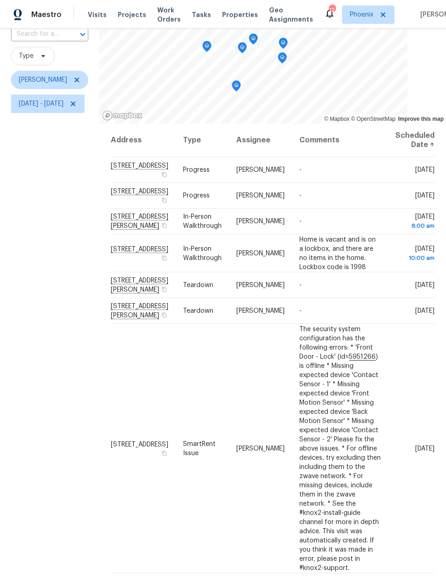
click at [86, 301] on div "Filters Reset ​ Type [PERSON_NAME] [DATE] - [DATE]" at bounding box center [49, 287] width 99 height 603
click at [80, 310] on div "Filters Reset ​ Type [PERSON_NAME] [DATE] - [DATE]" at bounding box center [49, 287] width 99 height 603
click at [58, 99] on span "[DATE] - [DATE]" at bounding box center [41, 103] width 45 height 9
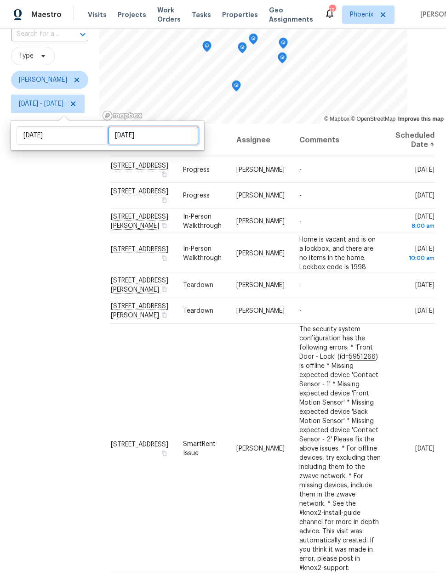
click at [115, 126] on input "[DATE]" at bounding box center [153, 135] width 91 height 18
select select "8"
select select "2025"
select select "9"
select select "2025"
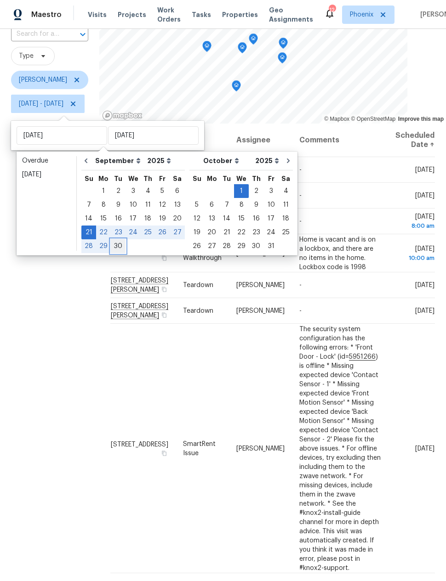
click at [116, 240] on div "30" at bounding box center [118, 246] width 15 height 13
type input "[DATE]"
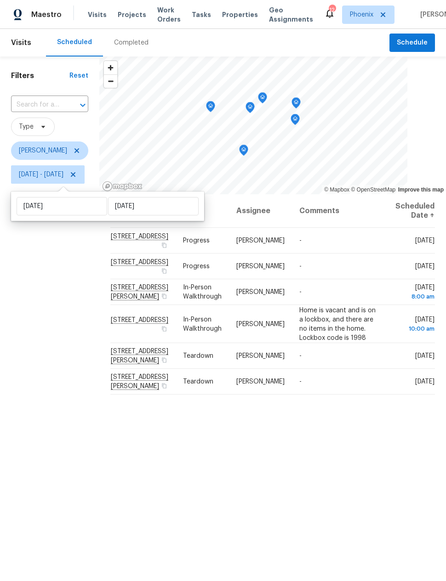
click at [79, 281] on div "Filters Reset ​ Type [PERSON_NAME] [DATE] - [DATE]" at bounding box center [49, 358] width 99 height 603
